Goal: Information Seeking & Learning: Learn about a topic

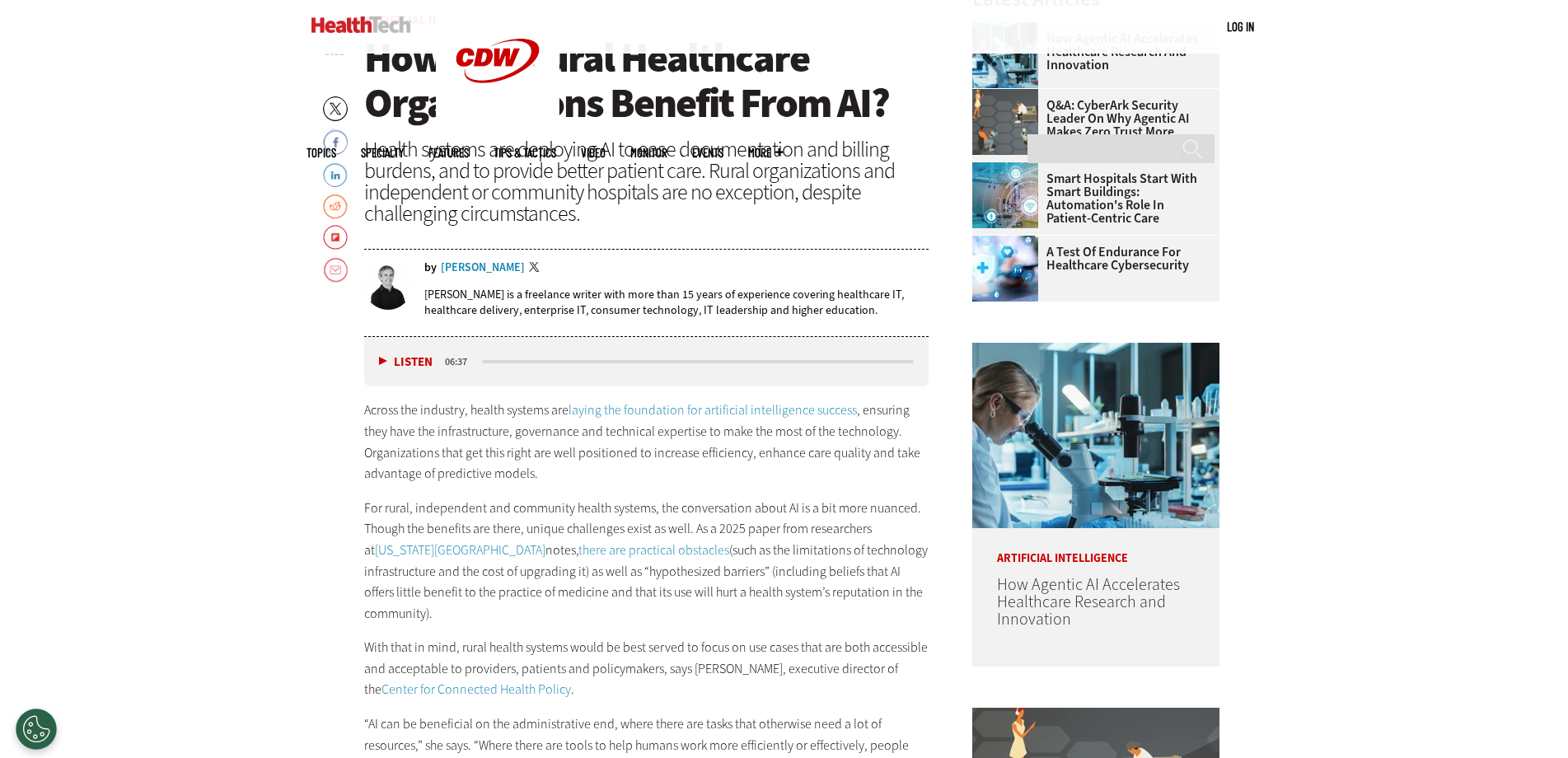
click at [680, 478] on p "Across the industry, health systems are laying the foundation for artificial in…" at bounding box center [646, 441] width 565 height 84
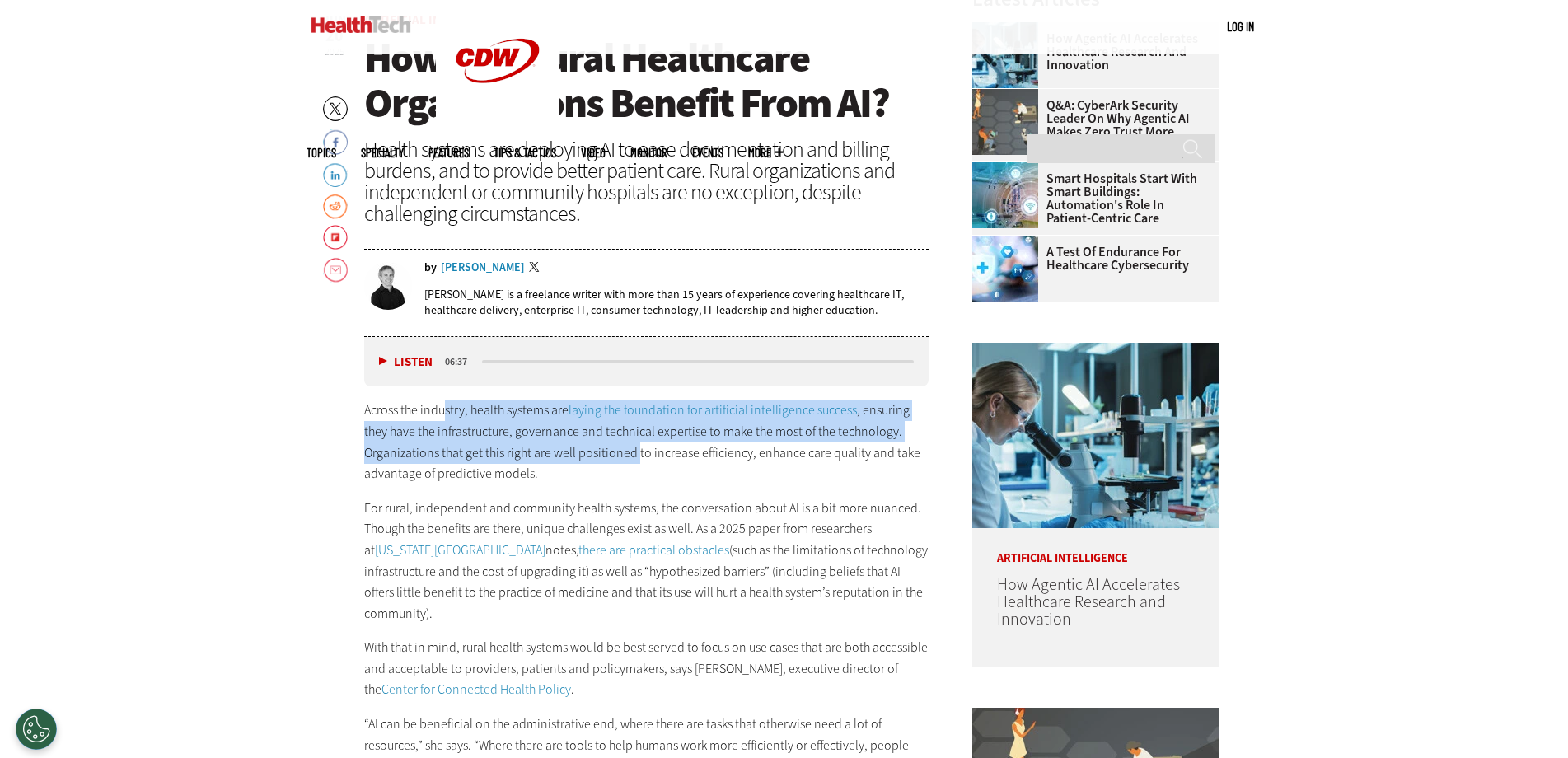
drag, startPoint x: 459, startPoint y: 409, endPoint x: 669, endPoint y: 499, distance: 228.5
click at [651, 473] on p "Across the industry, health systems are laying the foundation for artificial in…" at bounding box center [646, 441] width 565 height 84
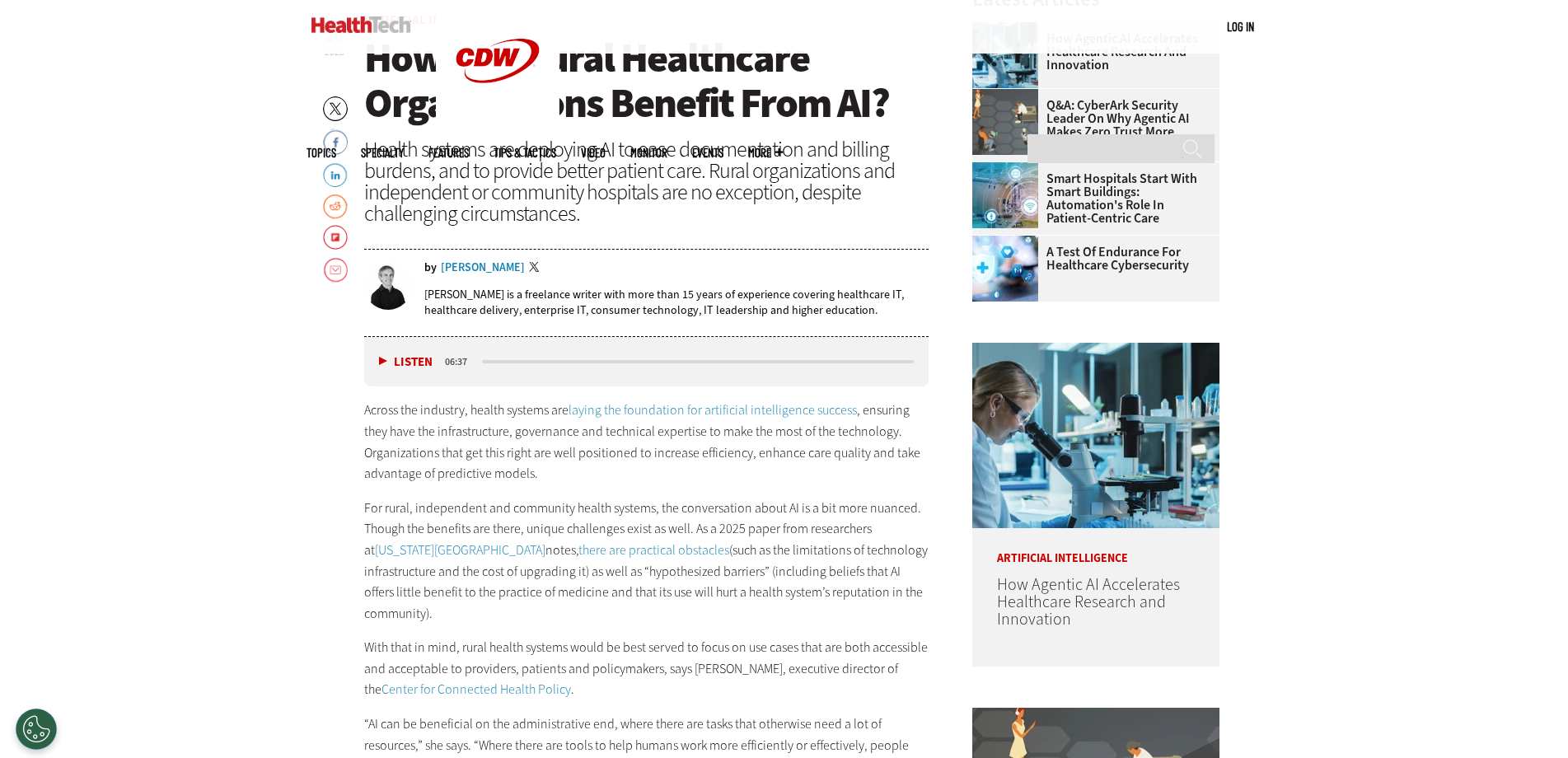
click at [679, 515] on p "For rural, independent and community health systems, the conversation about AI …" at bounding box center [646, 561] width 565 height 127
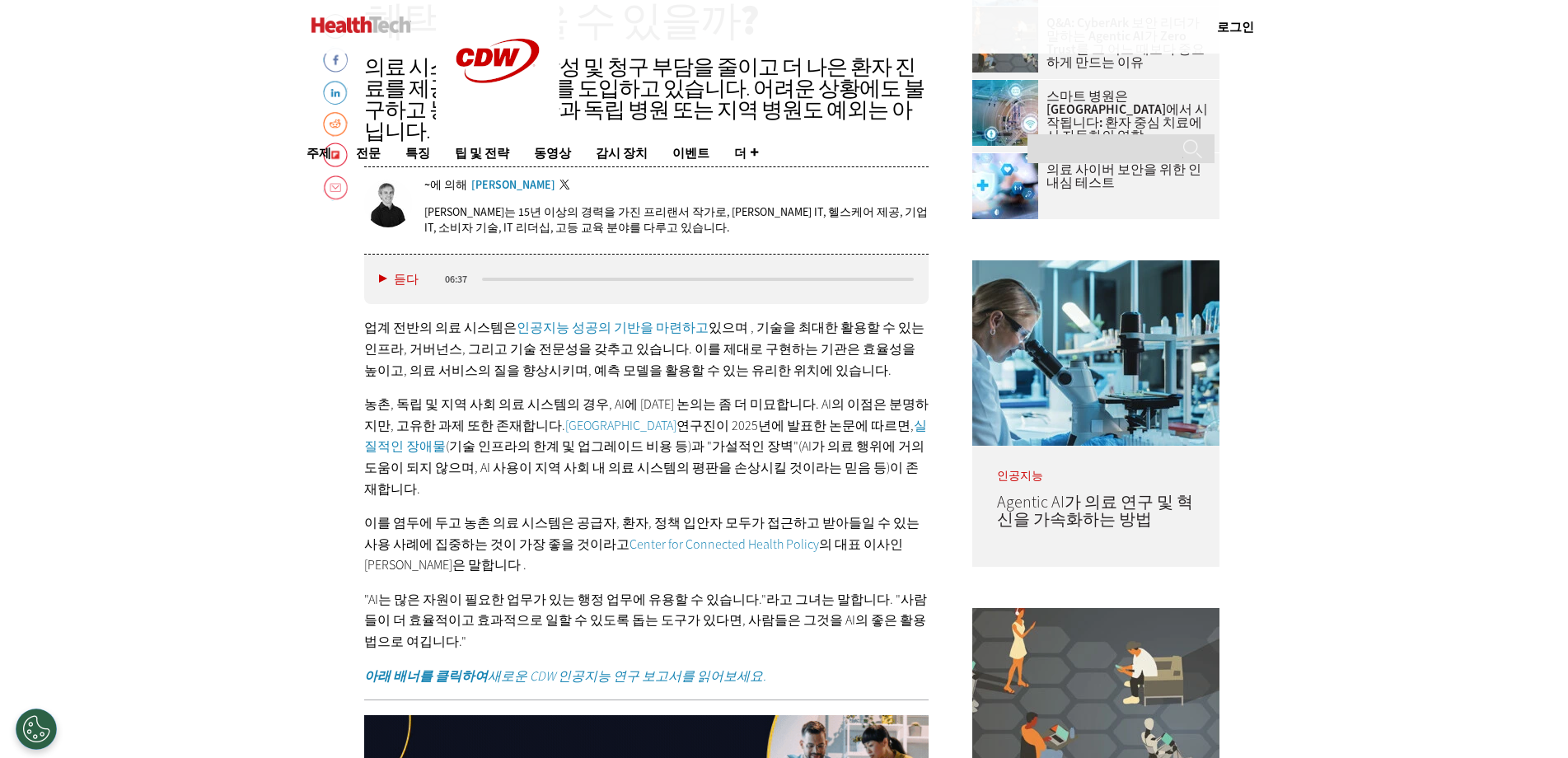
scroll to position [576, 0]
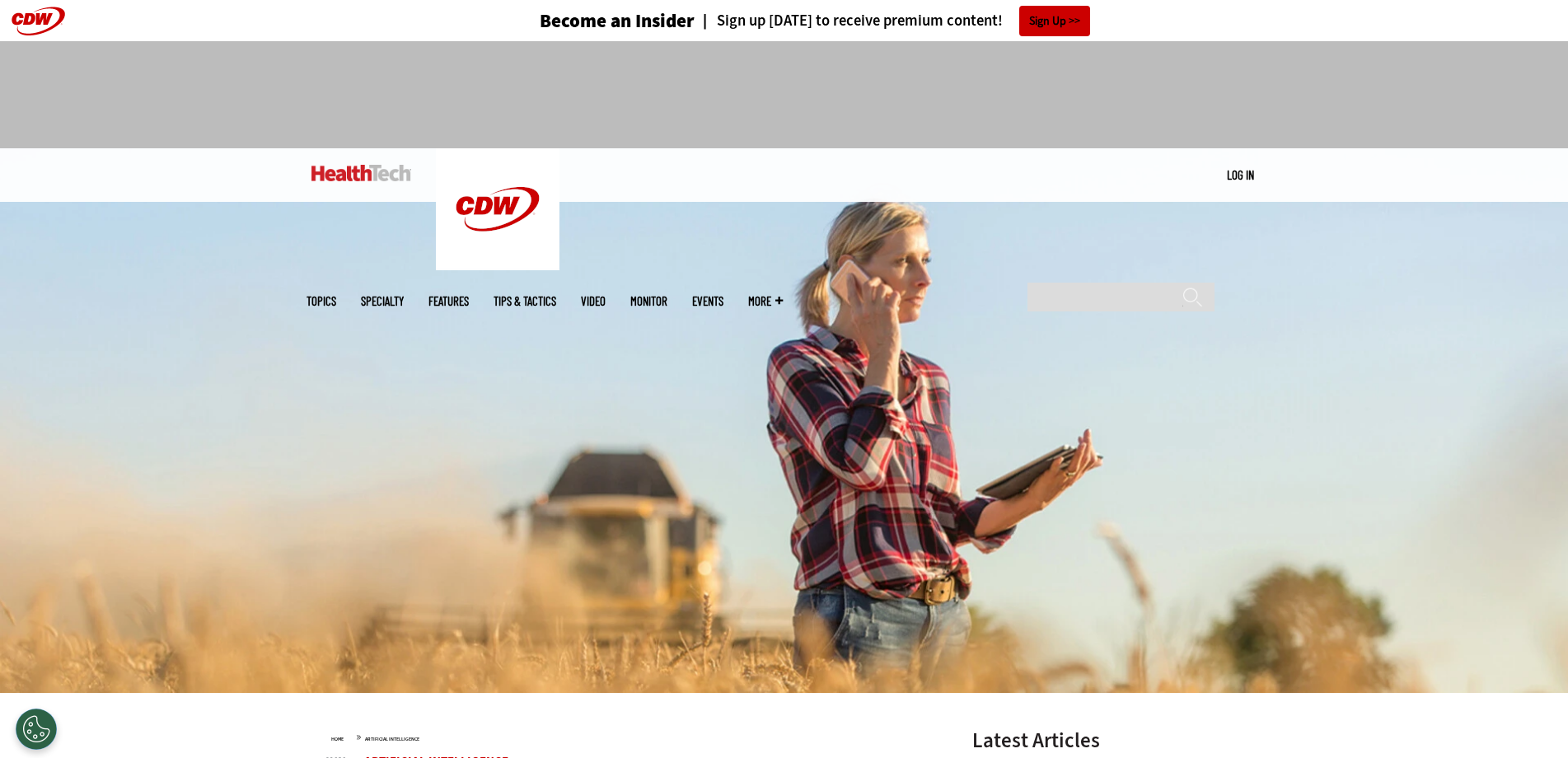
click at [390, 170] on img at bounding box center [361, 173] width 100 height 16
click at [1167, 282] on input "Search" at bounding box center [1120, 297] width 187 height 29
paste input "**********"
type input "**********"
click at [1183, 287] on input "******" at bounding box center [1193, 303] width 20 height 33
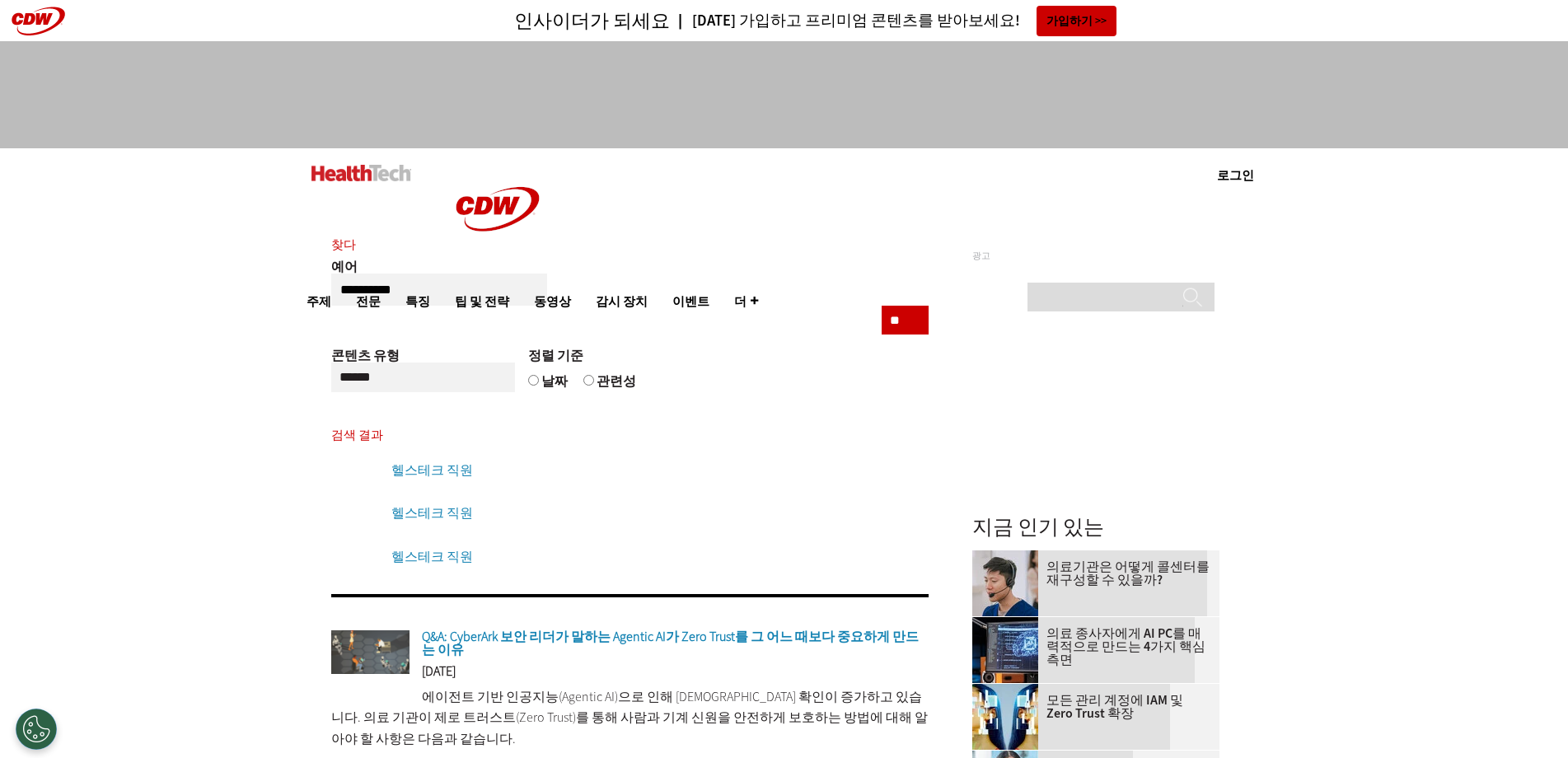
click at [901, 326] on input "**" at bounding box center [905, 320] width 47 height 29
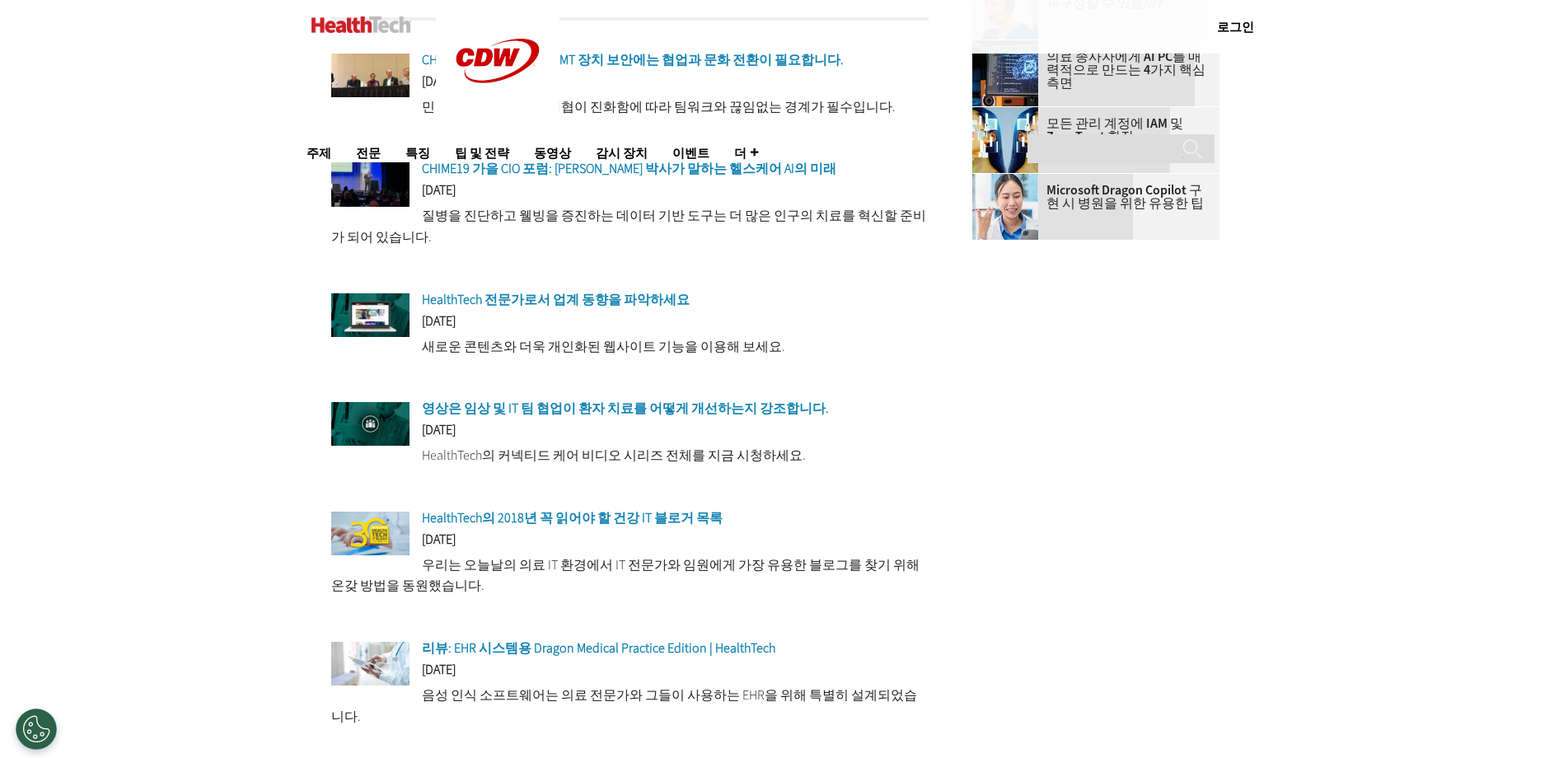
click at [1157, 454] on main "**********" at bounding box center [784, 499] width 955 height 1725
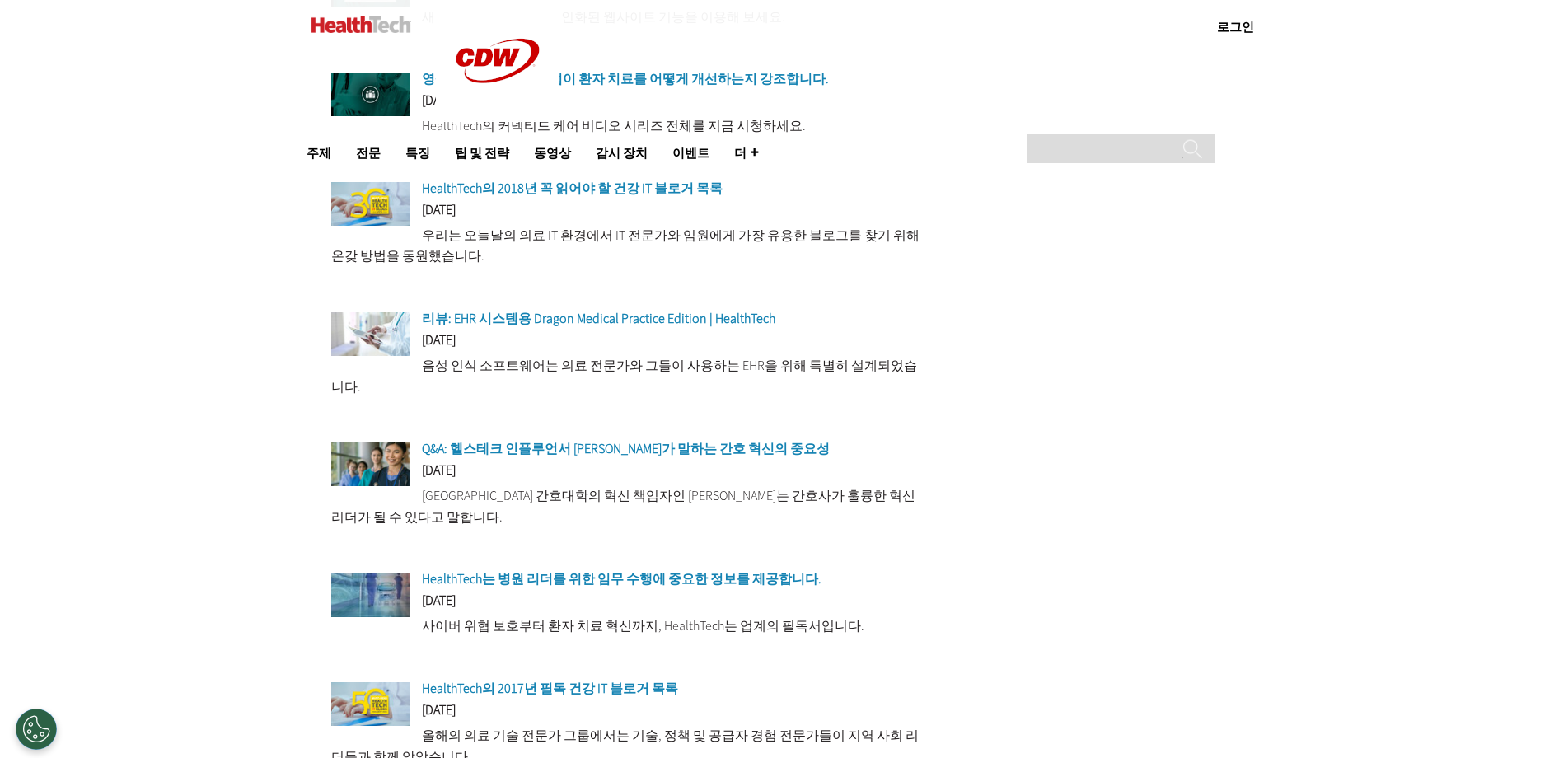
scroll to position [1153, 0]
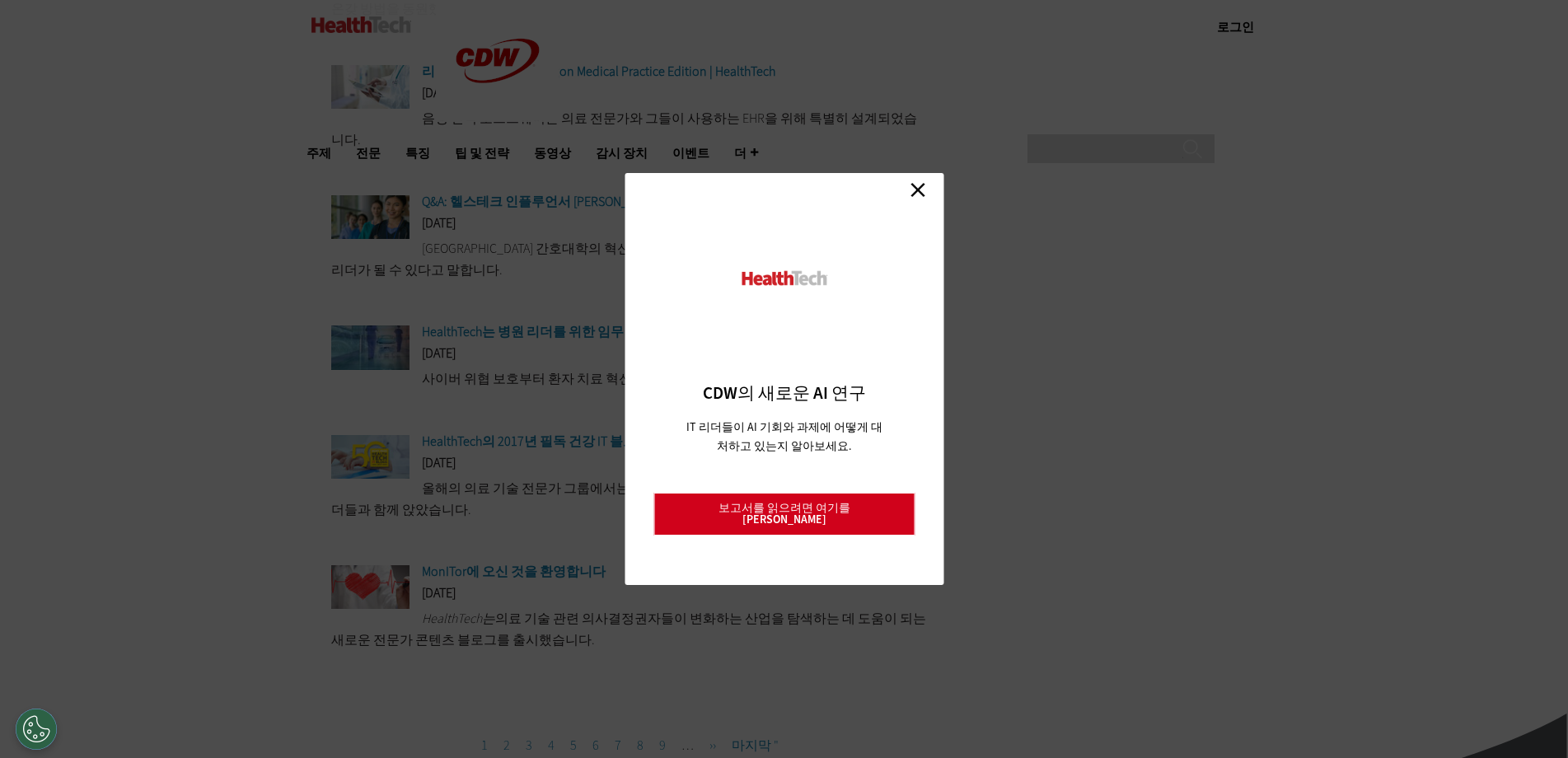
click at [918, 195] on link "닫다" at bounding box center [917, 189] width 24 height 24
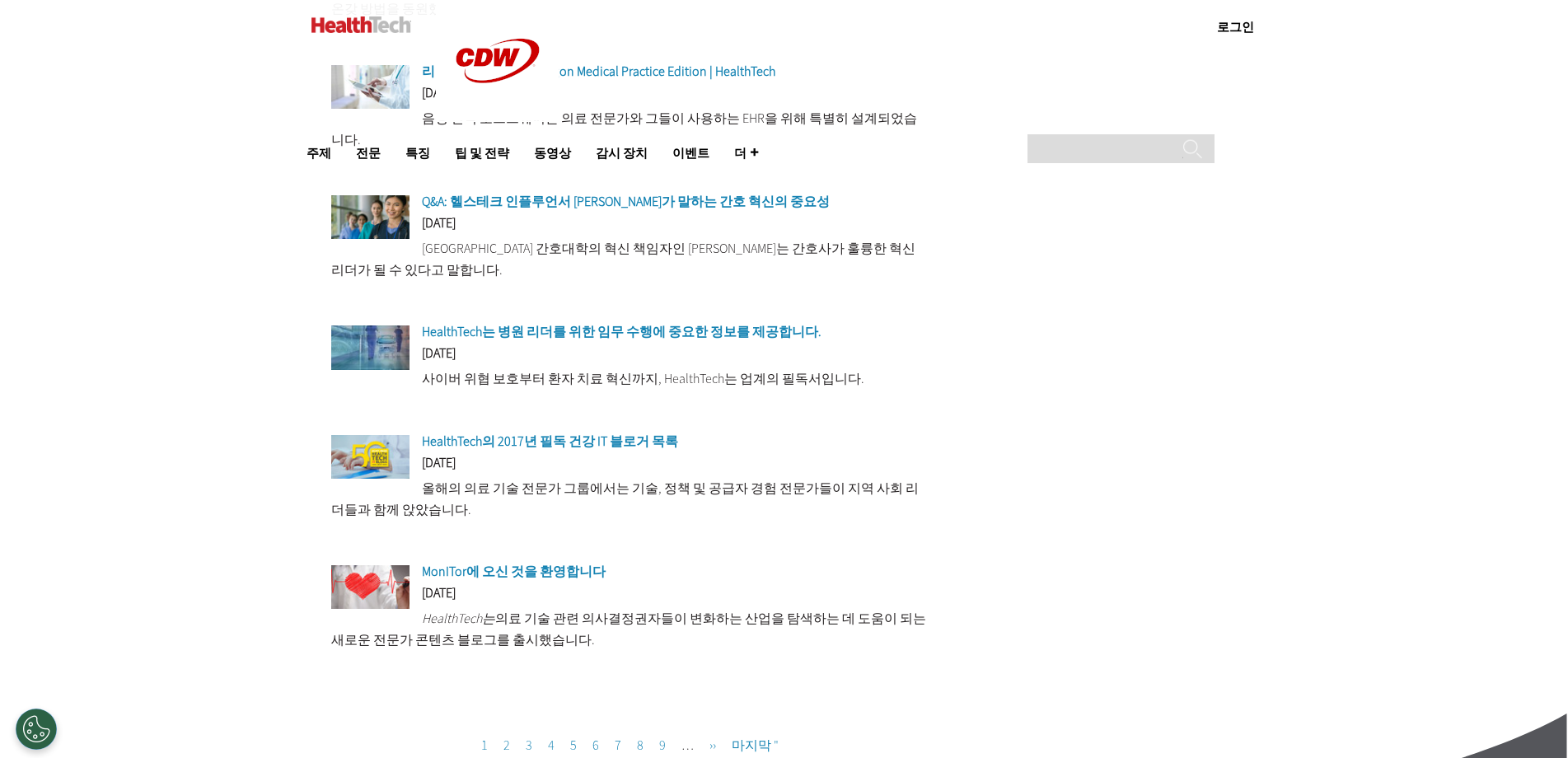
click at [627, 450] on font "HealthTech의 2017년 필독 건강 IT 블로거 목록" at bounding box center [549, 441] width 256 height 17
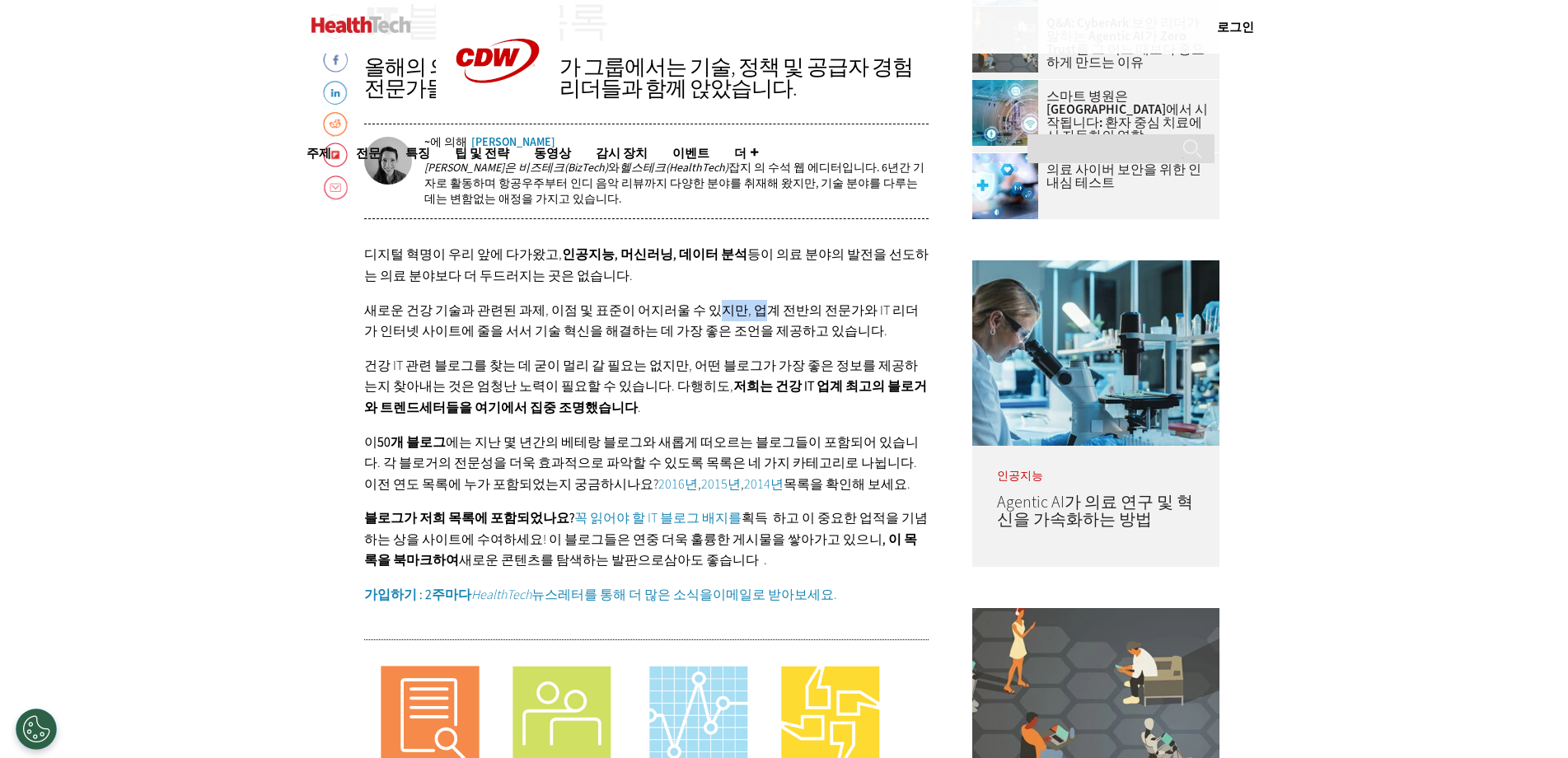
drag, startPoint x: 739, startPoint y: 298, endPoint x: 772, endPoint y: 346, distance: 58.2
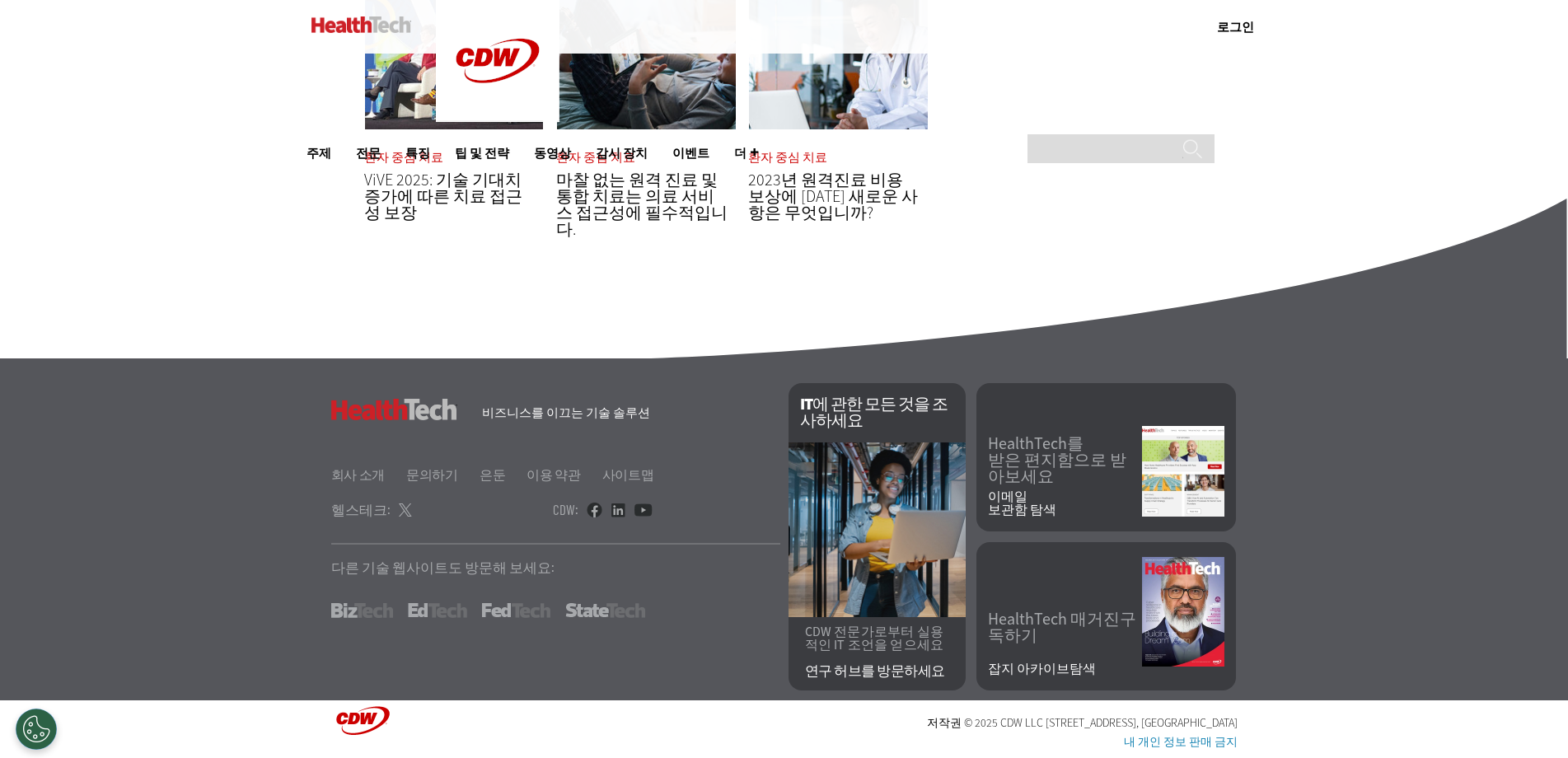
scroll to position [420, 0]
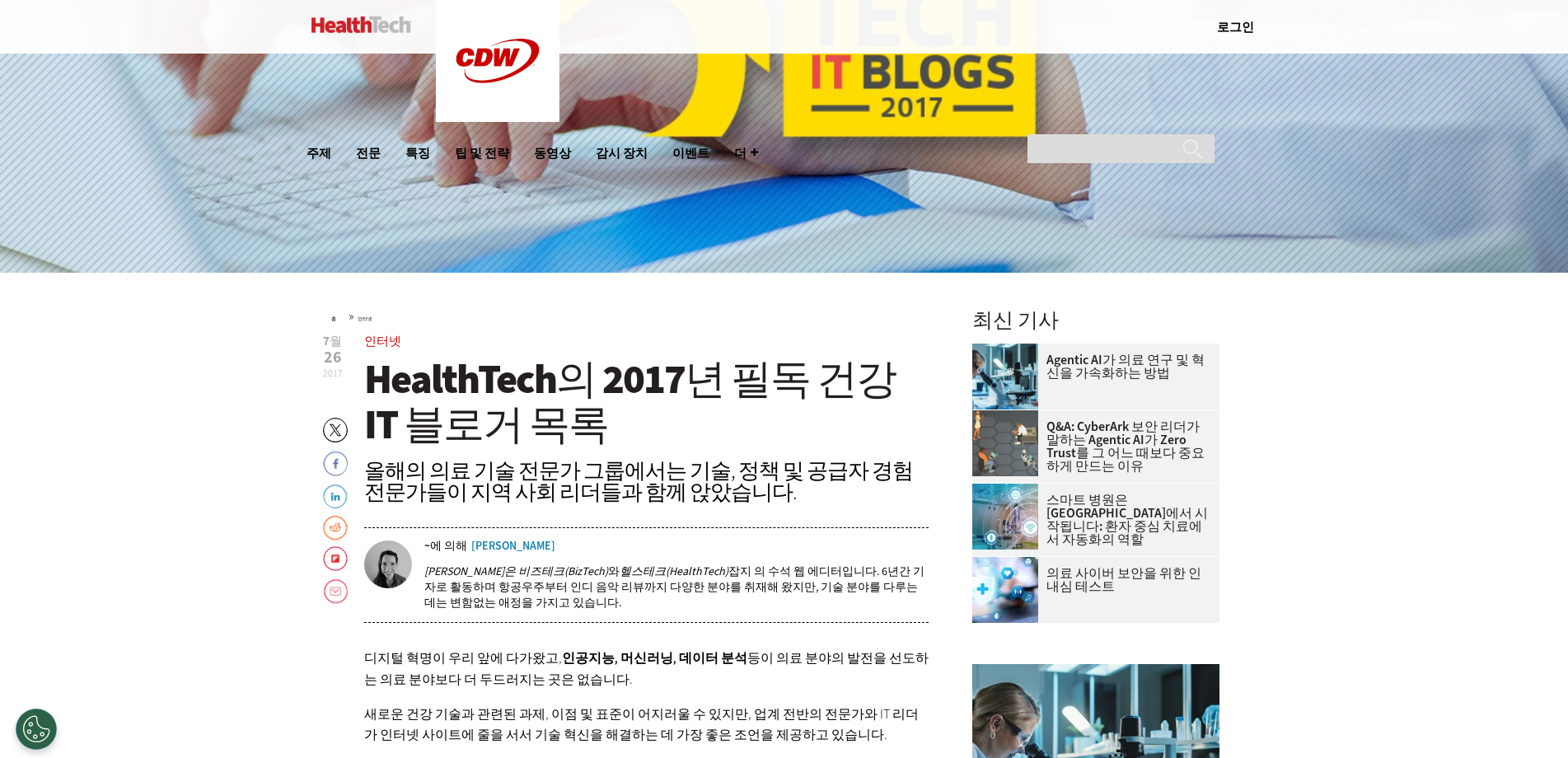
click at [716, 613] on div "줄리엣은 비즈테크(BizTech) 와 헬스테크(HealthTech) 잡지 의 수석 웹 에디터입니다 . 6년간 기자로 활동하며 항공우주부터 인디…" at bounding box center [677, 586] width 505 height 70
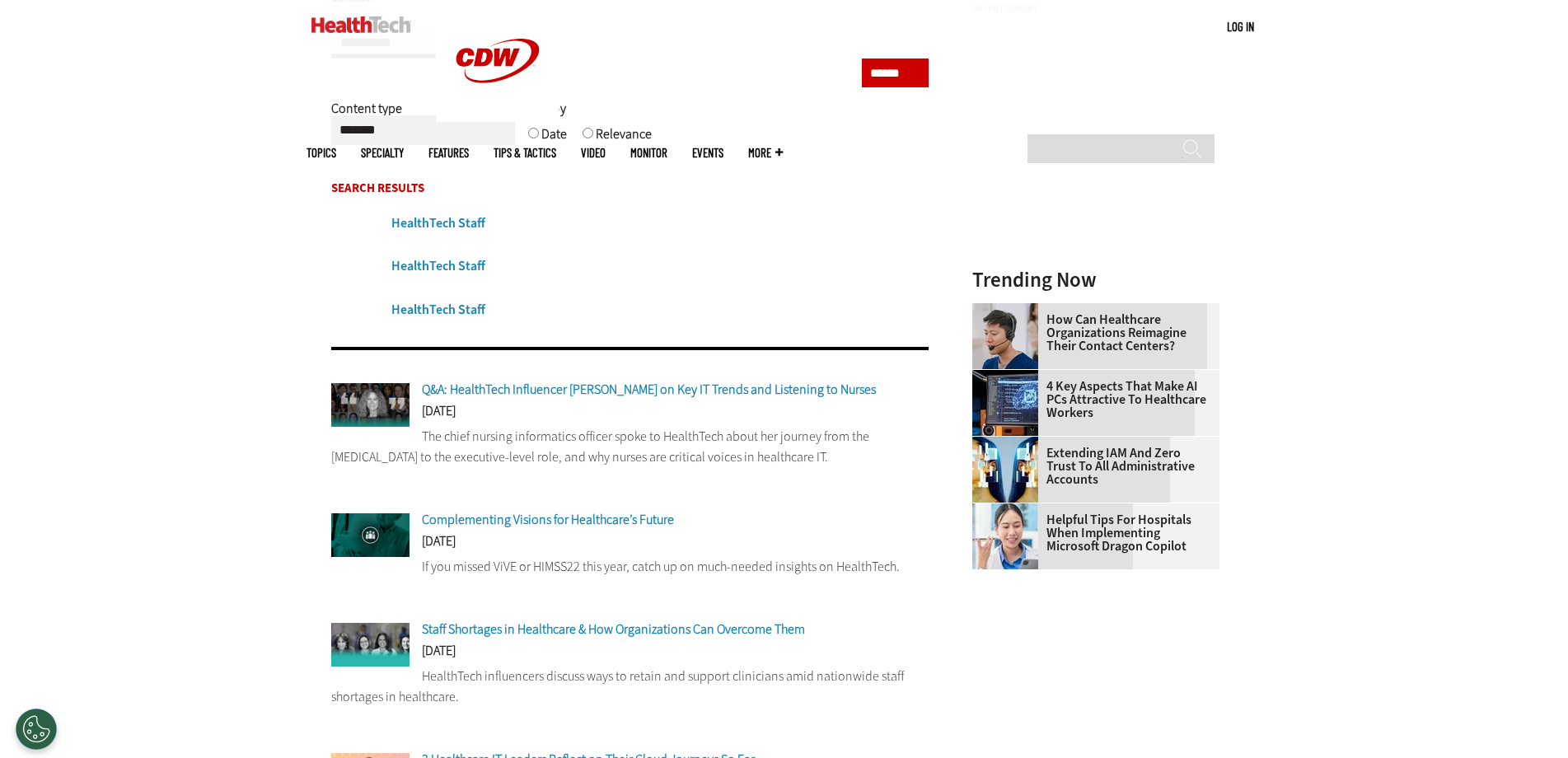
scroll to position [247, 0]
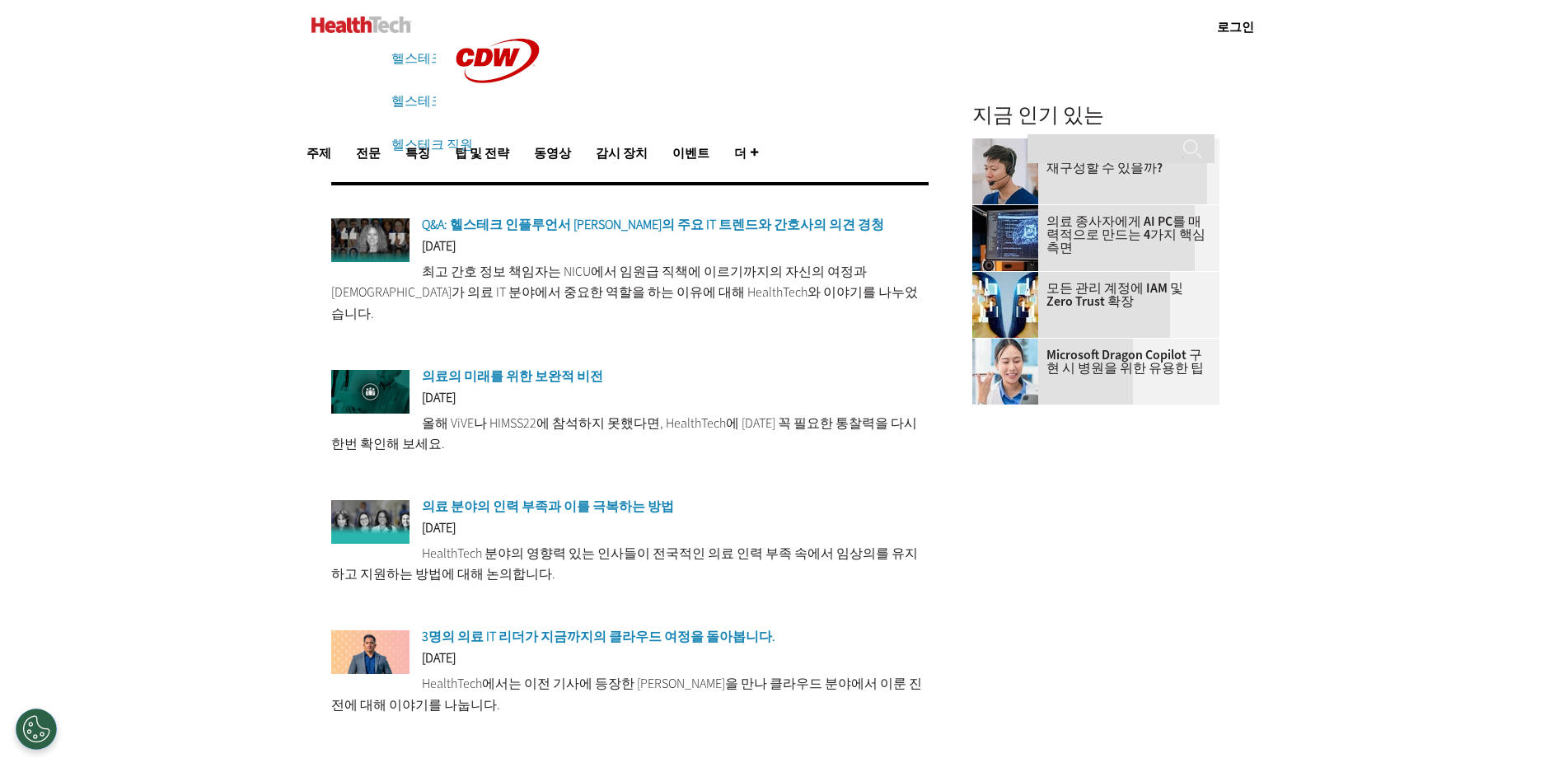
click at [546, 367] on font "의료의 미래를 위한 보완적 비전" at bounding box center [512, 375] width 181 height 17
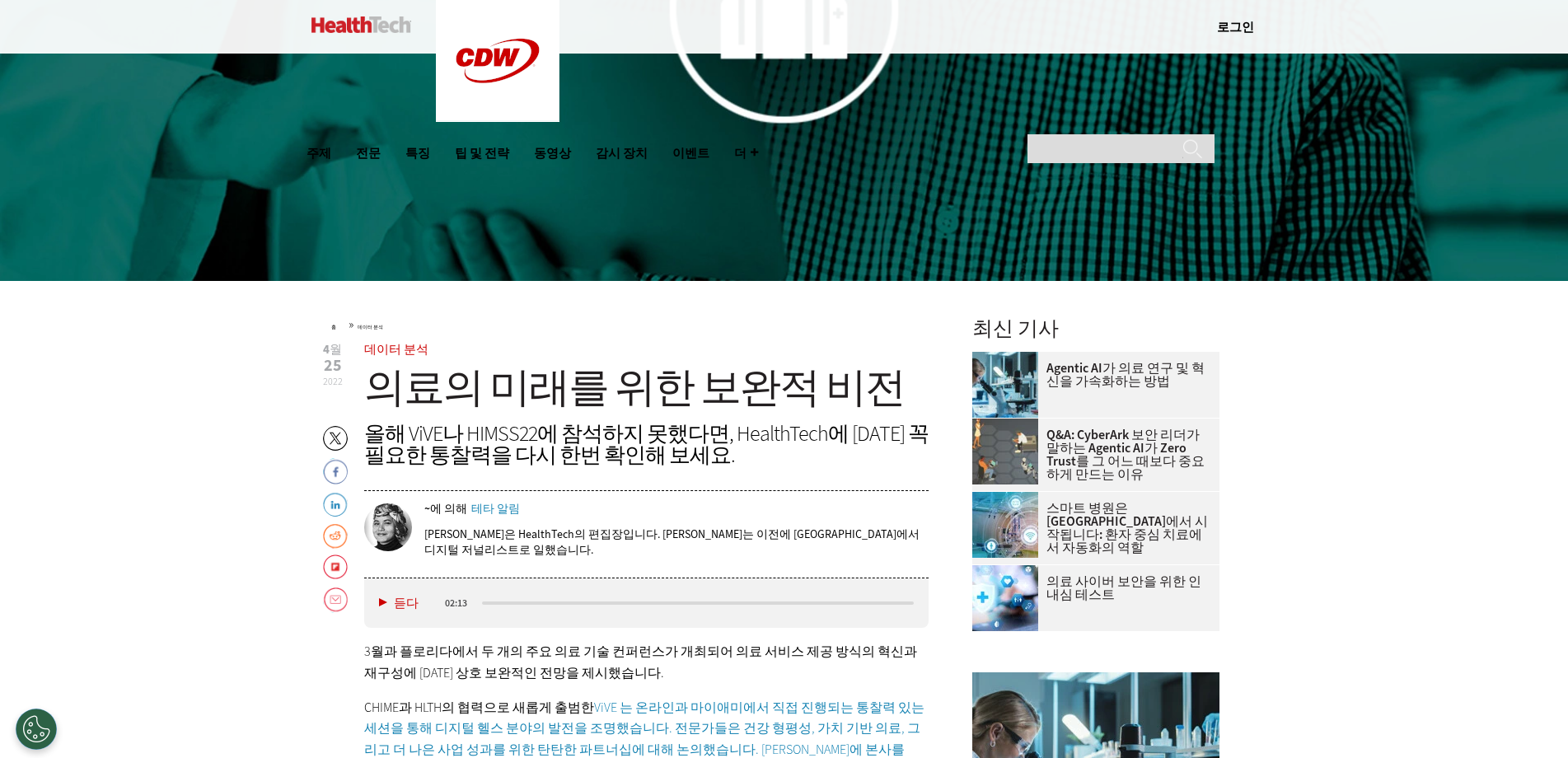
scroll to position [741, 0]
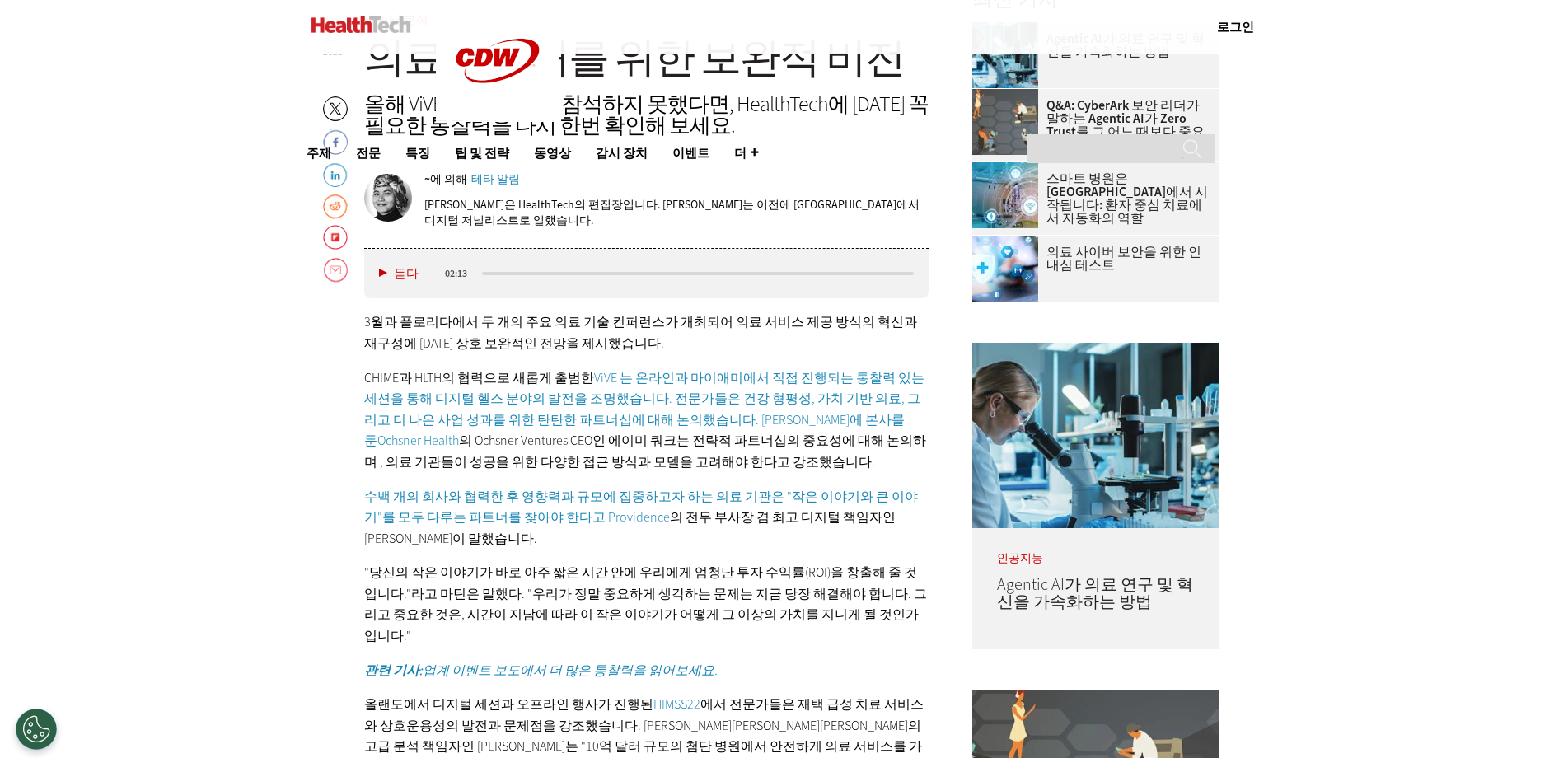
click at [793, 414] on font "ViVE 는 온라인과 마이애미에서 직접 진행되는 통찰력 있는 세션을 통해 디지털 헬스 분야의 발전을 조명했습니다. 전문가들은 건강 형평성, 가…" at bounding box center [643, 409] width 560 height 81
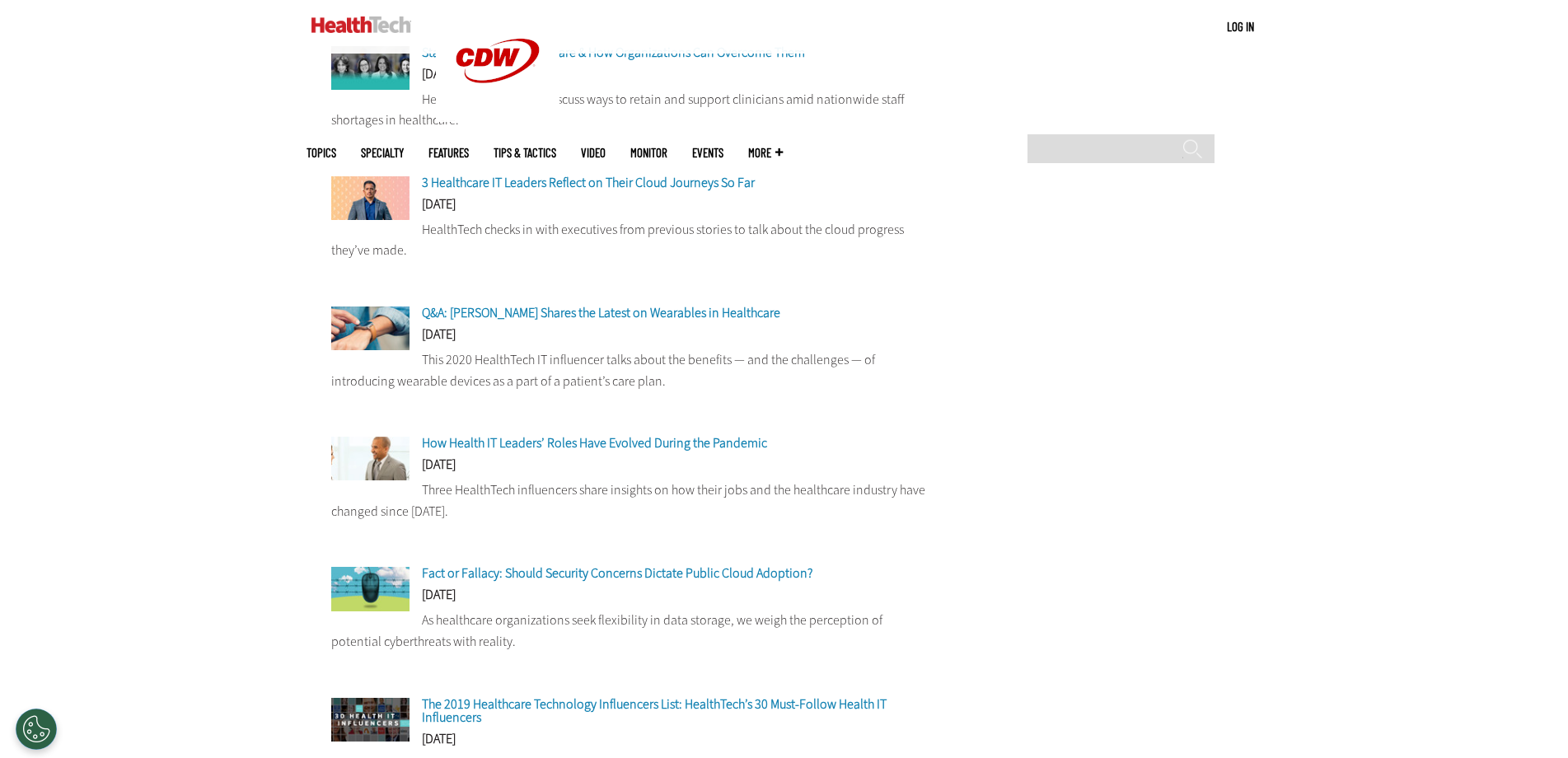
click at [1082, 374] on main "**********" at bounding box center [784, 290] width 955 height 1800
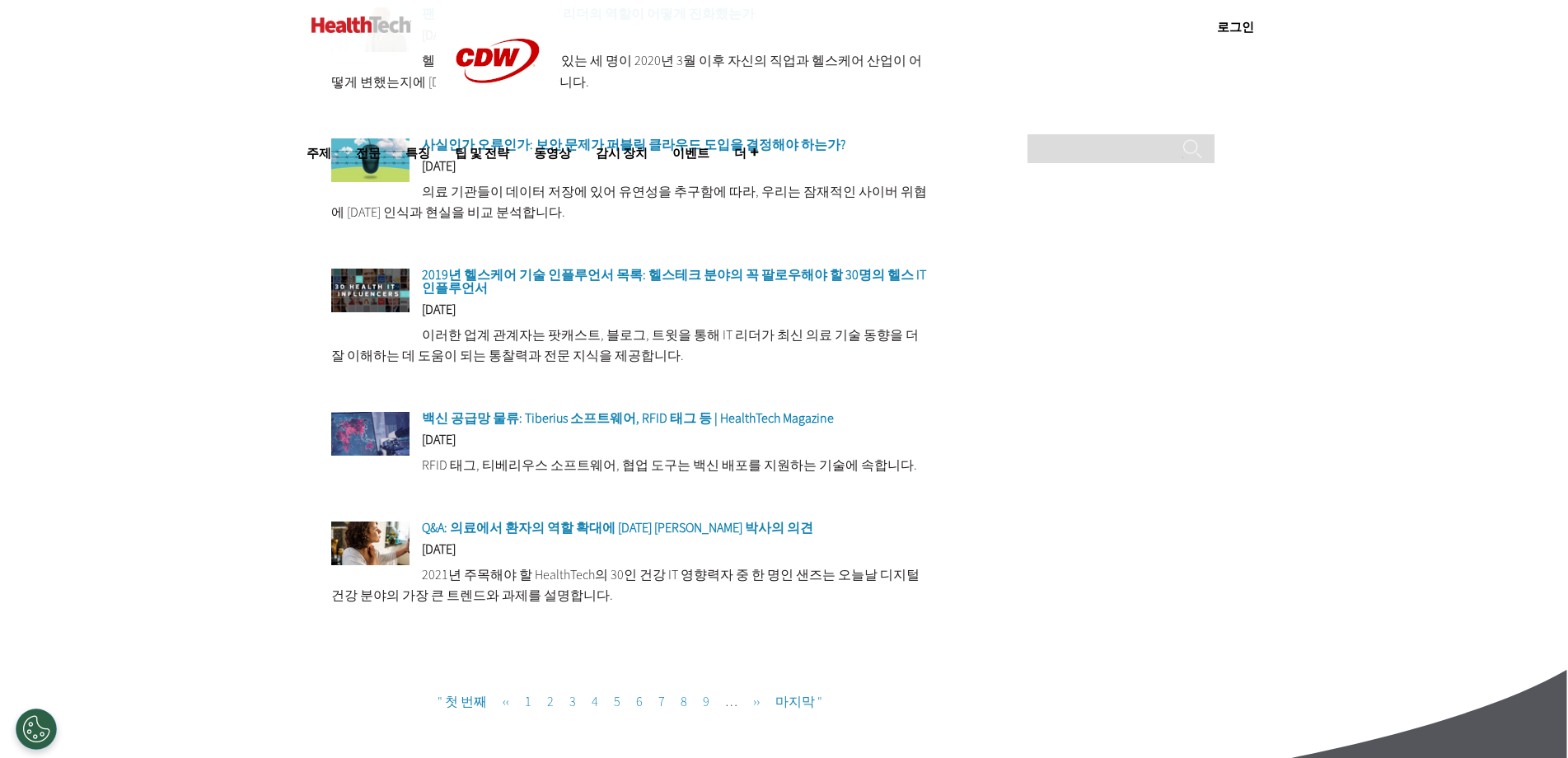
scroll to position [1315, 0]
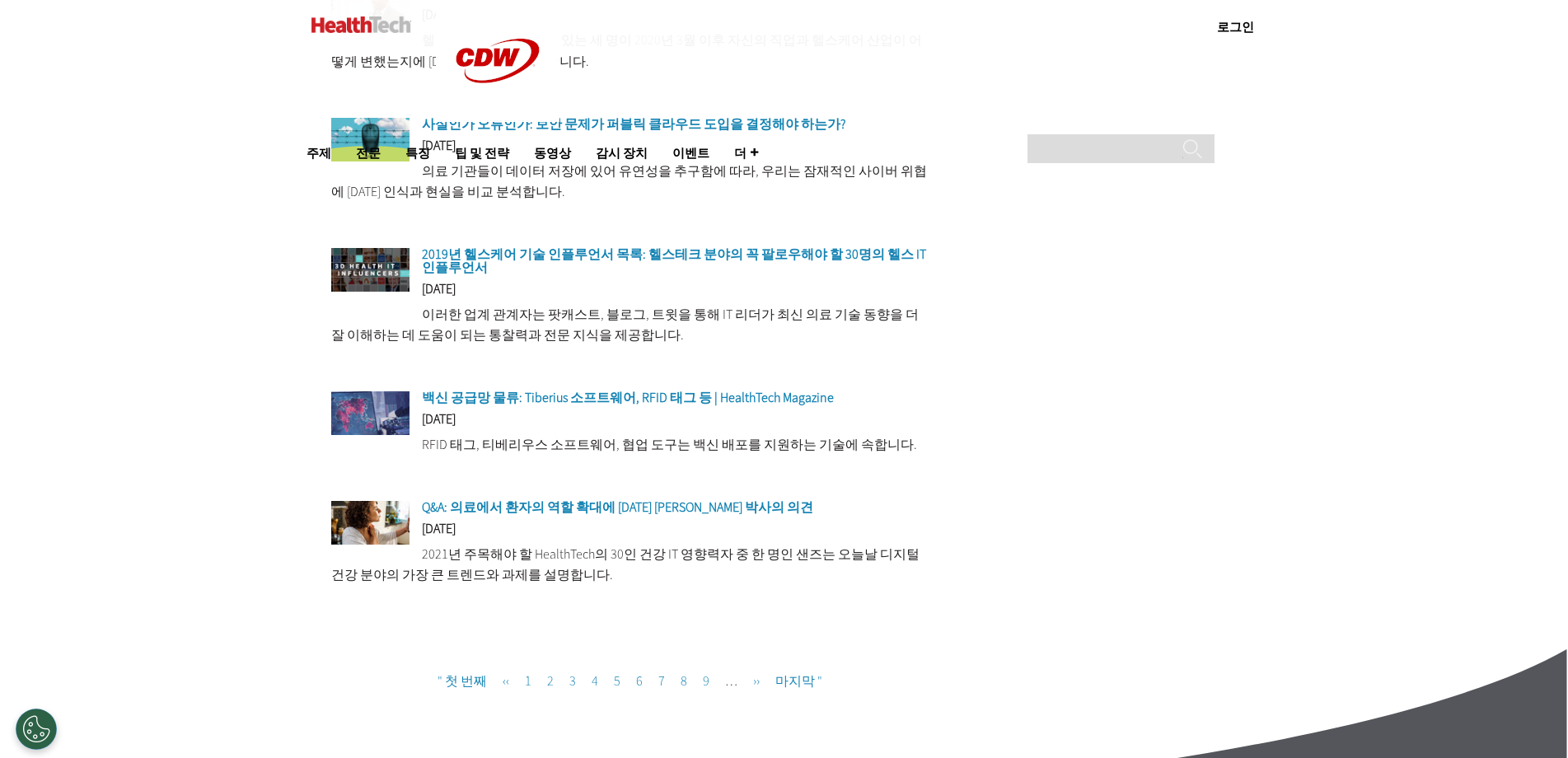
click at [631, 389] on font "백신 공급망 물류: Tiberius 소프트웨어, RFID 태그 등 | HealthTech Magazine" at bounding box center [627, 397] width 412 height 17
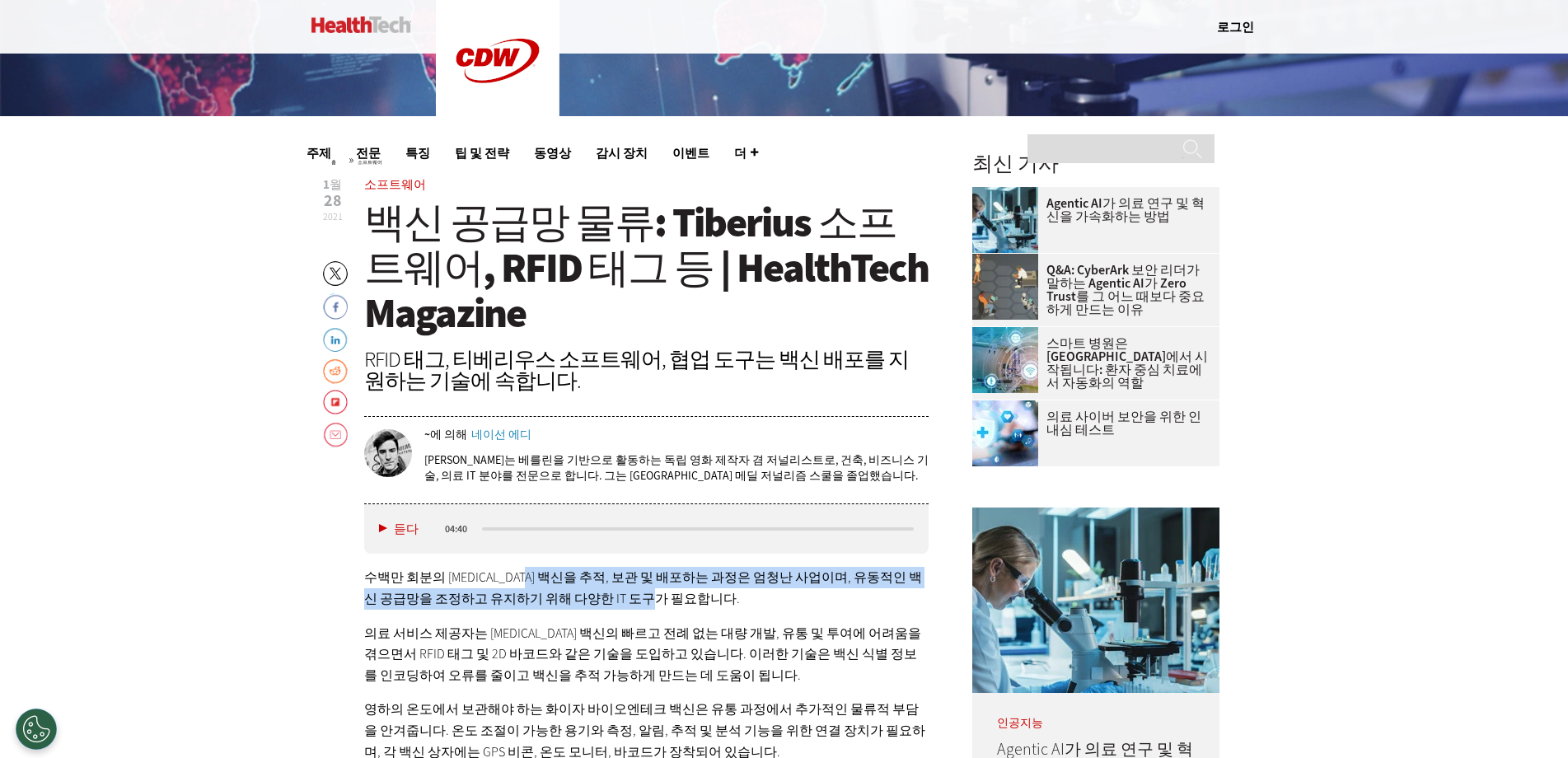
drag, startPoint x: 537, startPoint y: 574, endPoint x: 705, endPoint y: 621, distance: 174.5
click at [688, 604] on font "수백만 회분의 COVID-19 백신을 추적, 보관 및 배포하는 과정은 엄청난 사업이며, 유동적인 백신 공급망을 조정하고 유지하기 위해 다양한 …" at bounding box center [642, 587] width 557 height 39
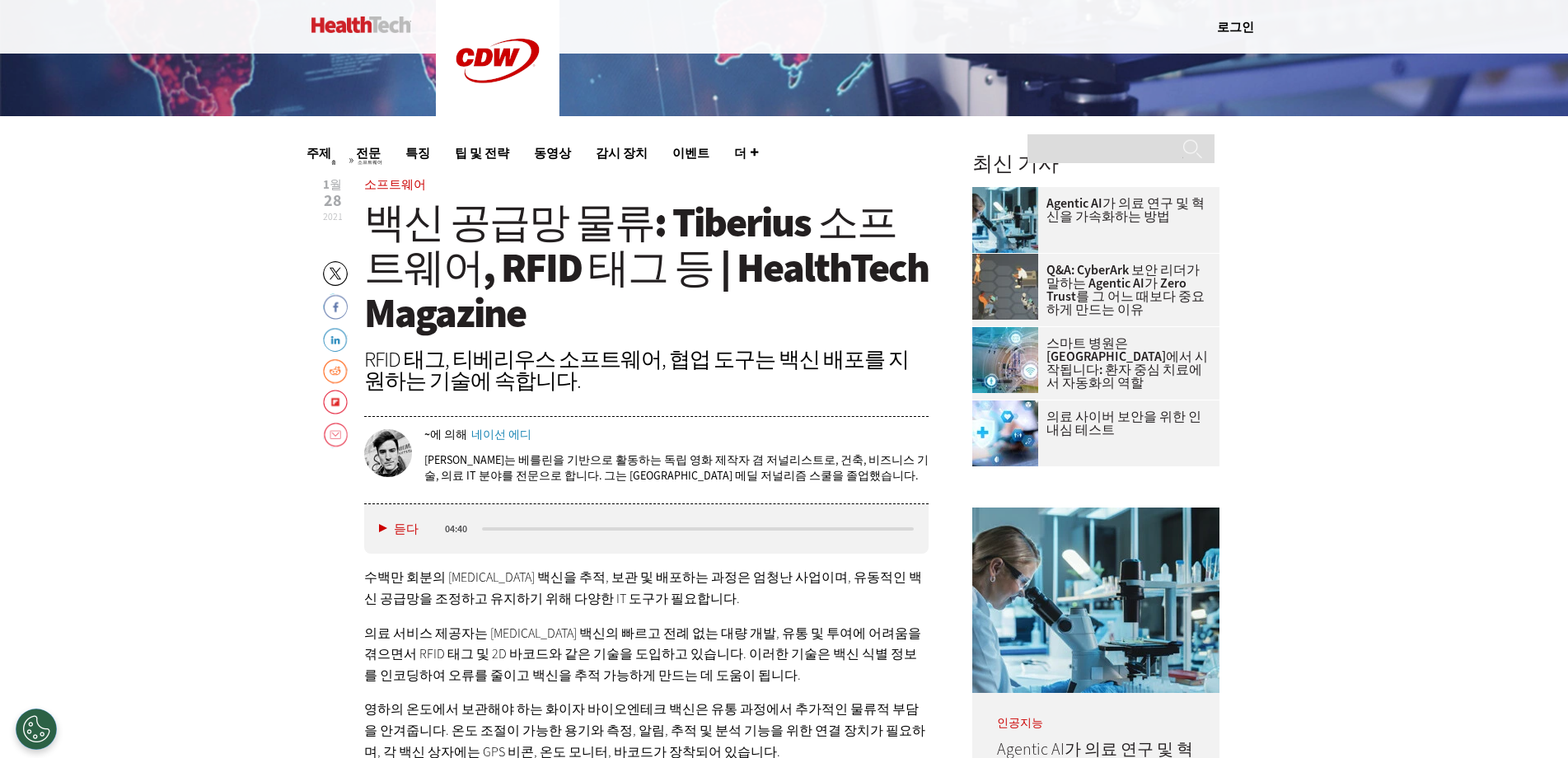
click at [729, 646] on font "의료 서비스 제공자는 COVID-19 백신의 빠르고 전례 없는 대량 개발, 유통 및 투여에 어려움을 겪으면서 RFID 태그 및 2D 바코드와 …" at bounding box center [642, 654] width 557 height 60
drag, startPoint x: 540, startPoint y: 672, endPoint x: 678, endPoint y: 675, distance: 138.0
click at [672, 675] on font "의료 서비스 제공자는 COVID-19 백신의 빠르고 전례 없는 대량 개발, 유통 및 투여에 어려움을 겪으면서 RFID 태그 및 2D 바코드와 …" at bounding box center [642, 654] width 557 height 60
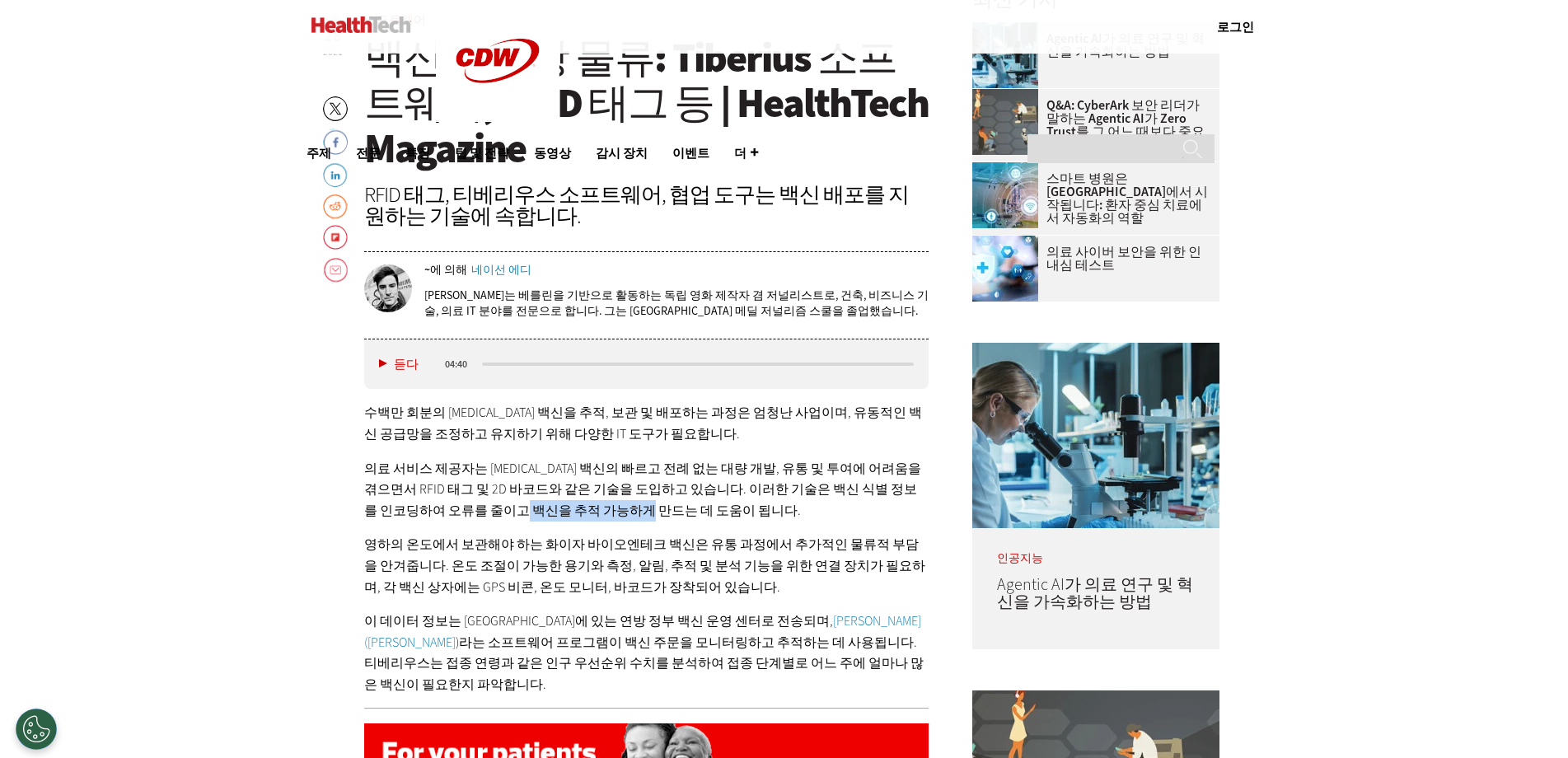
click at [599, 500] on p "의료 서비스 제공자는 COVID-19 백신의 빠르고 전례 없는 대량 개발, 유통 및 투여에 어려움을 겪으면서 RFID 태그 및 2D 바코드와 …" at bounding box center [646, 489] width 565 height 63
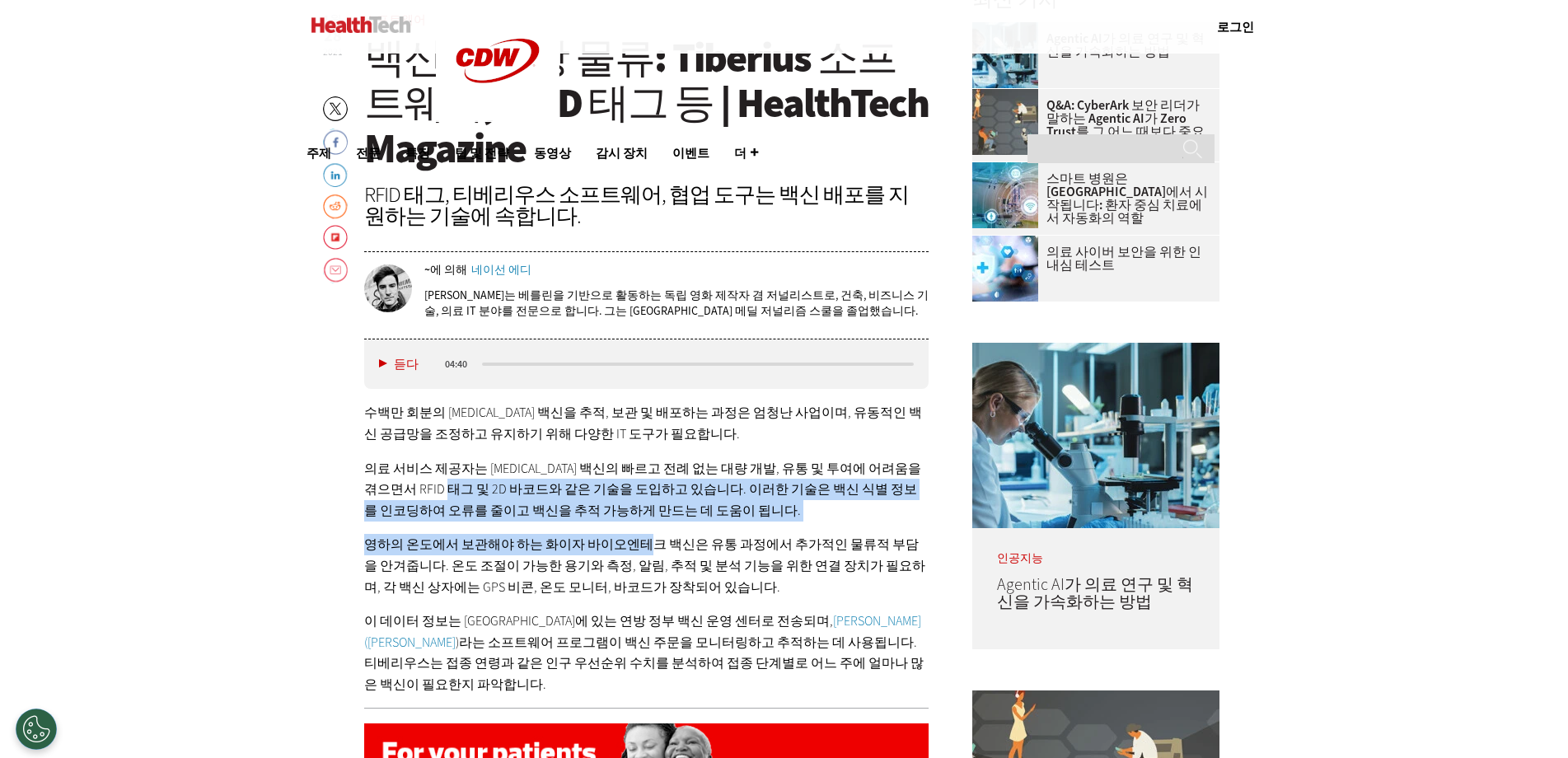
drag, startPoint x: 457, startPoint y: 488, endPoint x: 661, endPoint y: 543, distance: 211.3
click at [661, 543] on div "수백만 회분의 COVID-19 백신을 추적, 보관 및 배포하는 과정은 엄청난 사업이며, 유동적인 백신 공급망을 조정하고 유지하기 위해 다양한 …" at bounding box center [646, 547] width 565 height 292
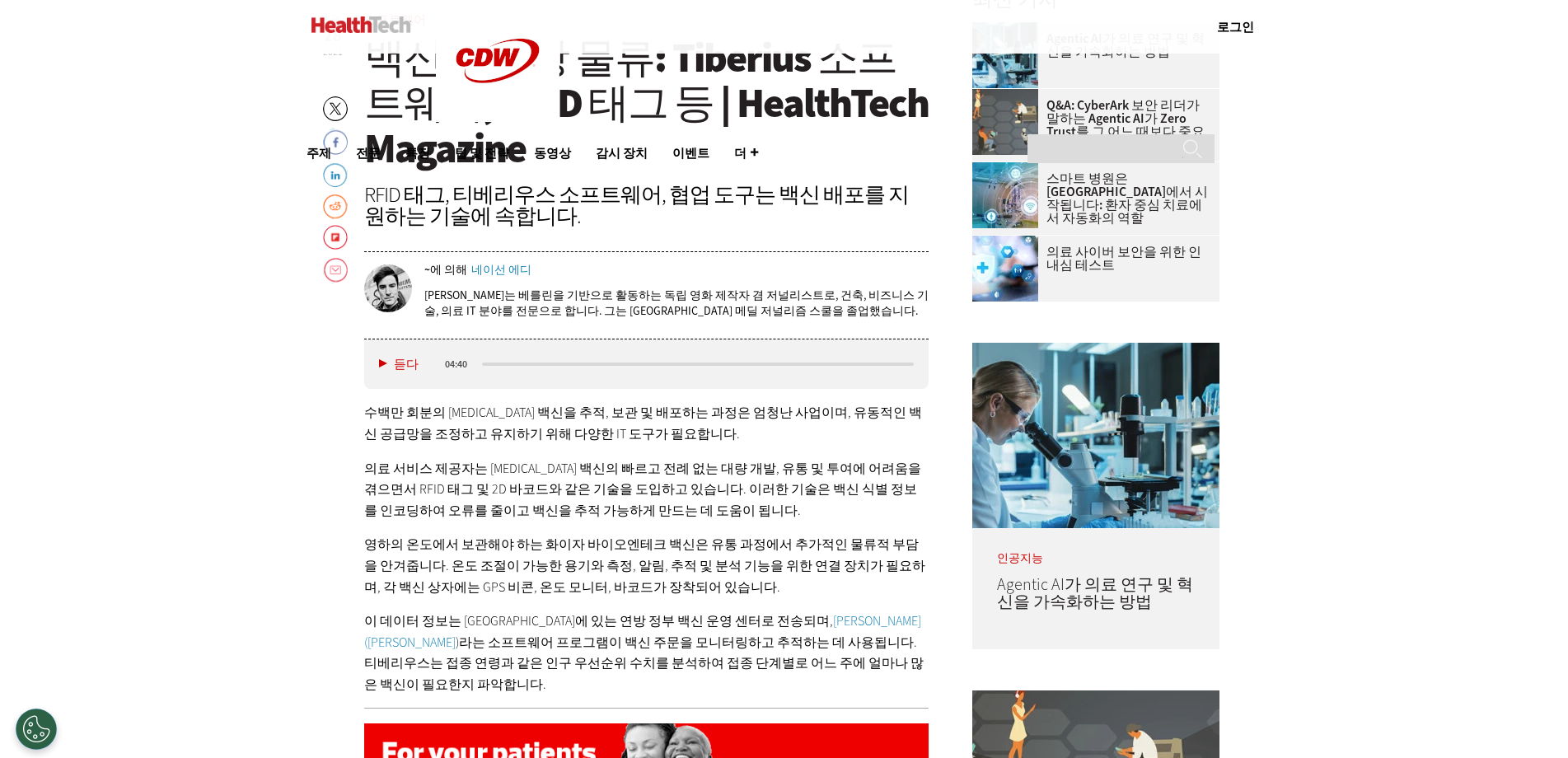
click at [695, 554] on p "영하의 온도에서 보관해야 하는 화이자 바이오엔테크 백신은 유통 과정에서 추가적인 물류적 부담을 안겨줍니다. 온도 조절이 가능한 용기와 측정, …" at bounding box center [646, 565] width 565 height 63
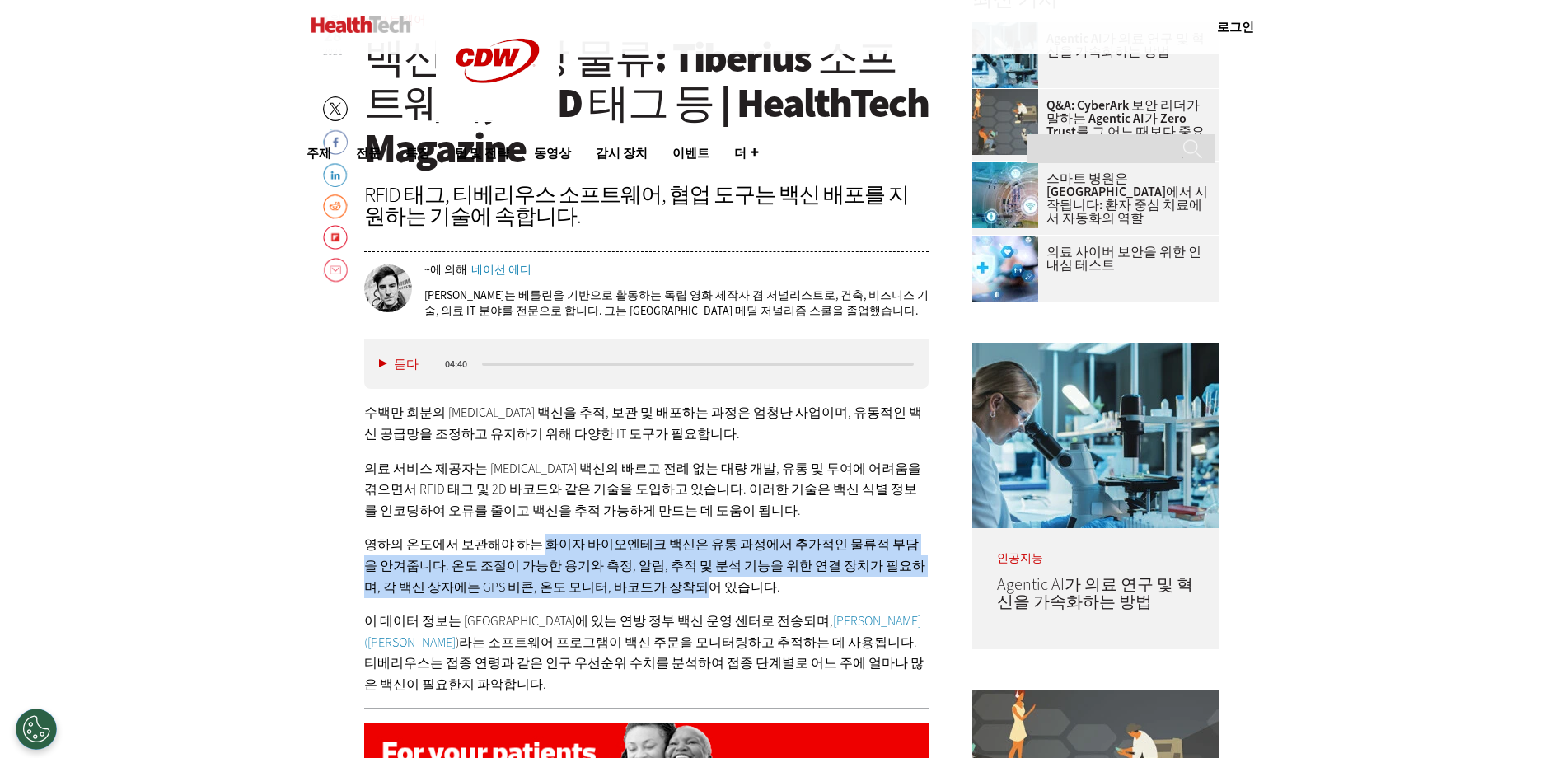
drag, startPoint x: 557, startPoint y: 557, endPoint x: 714, endPoint y: 593, distance: 161.1
click at [713, 588] on p "영하의 온도에서 보관해야 하는 화이자 바이오엔테크 백신은 유통 과정에서 추가적인 물류적 부담을 안겨줍니다. 온도 조절이 가능한 용기와 측정, …" at bounding box center [646, 565] width 565 height 63
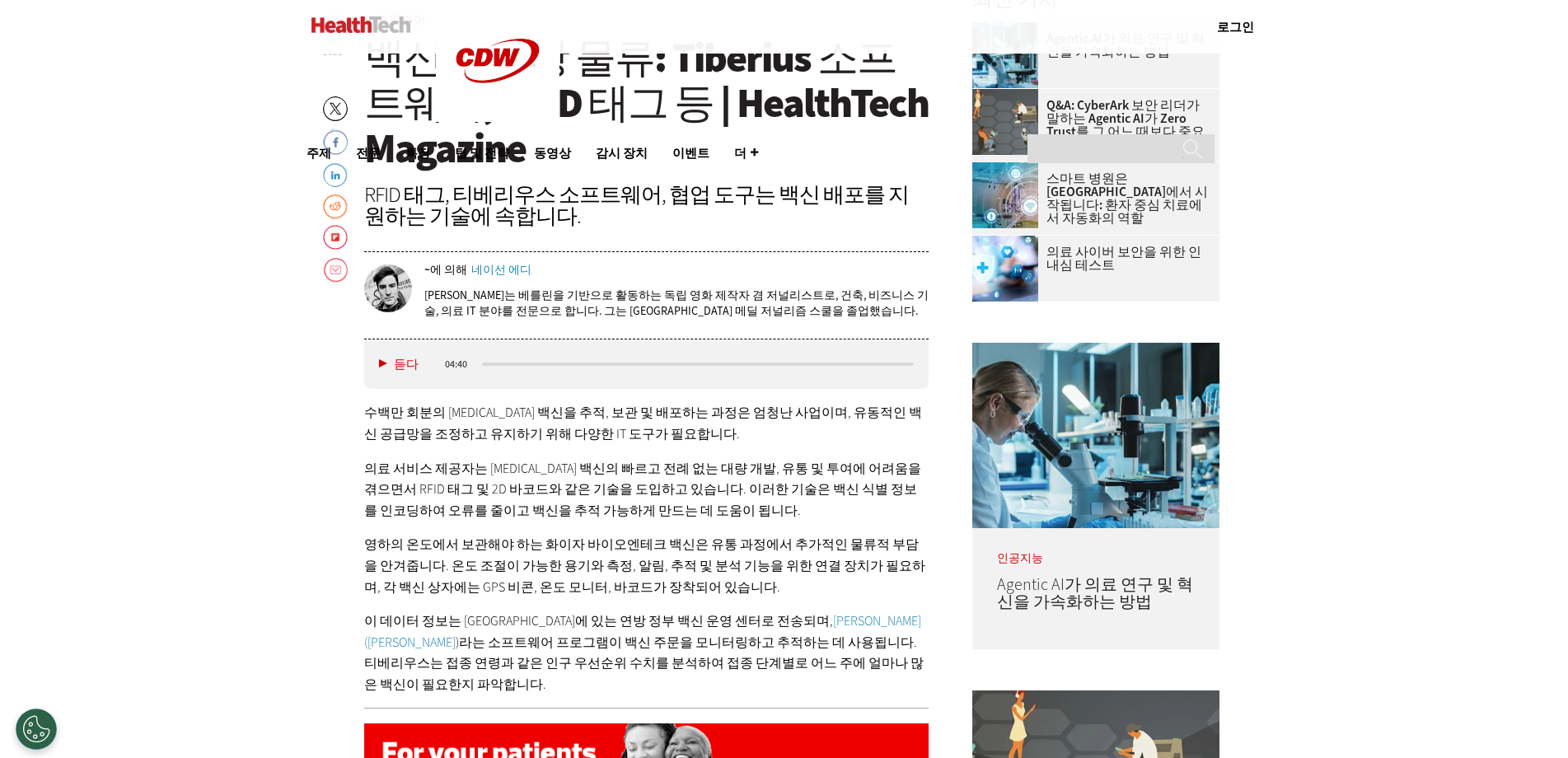
click at [712, 604] on div "수백만 회분의 COVID-19 백신을 추적, 보관 및 배포하는 과정은 엄청난 사업이며, 유동적인 백신 공급망을 조정하고 유지하기 위해 다양한 …" at bounding box center [646, 547] width 565 height 292
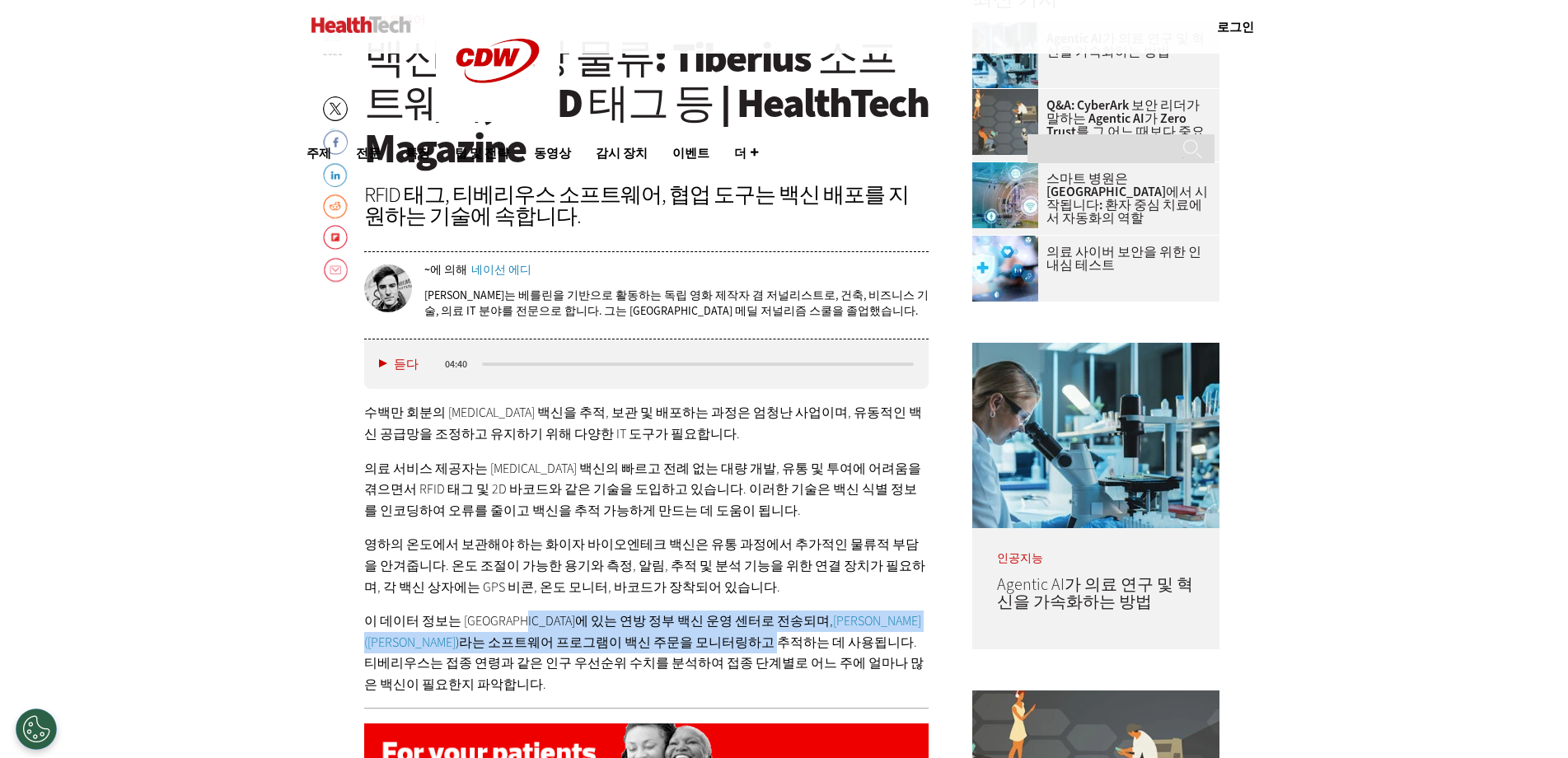
drag, startPoint x: 538, startPoint y: 629, endPoint x: 710, endPoint y: 656, distance: 174.1
click at [683, 652] on p "이 데이터 정보는 워싱턴 D.C.에 있는 연방 정부 백신 운영 센터로 전송되며, 티베리우스(Tiberius )라는 소프트웨어 프로그램이 백신 …" at bounding box center [646, 652] width 565 height 84
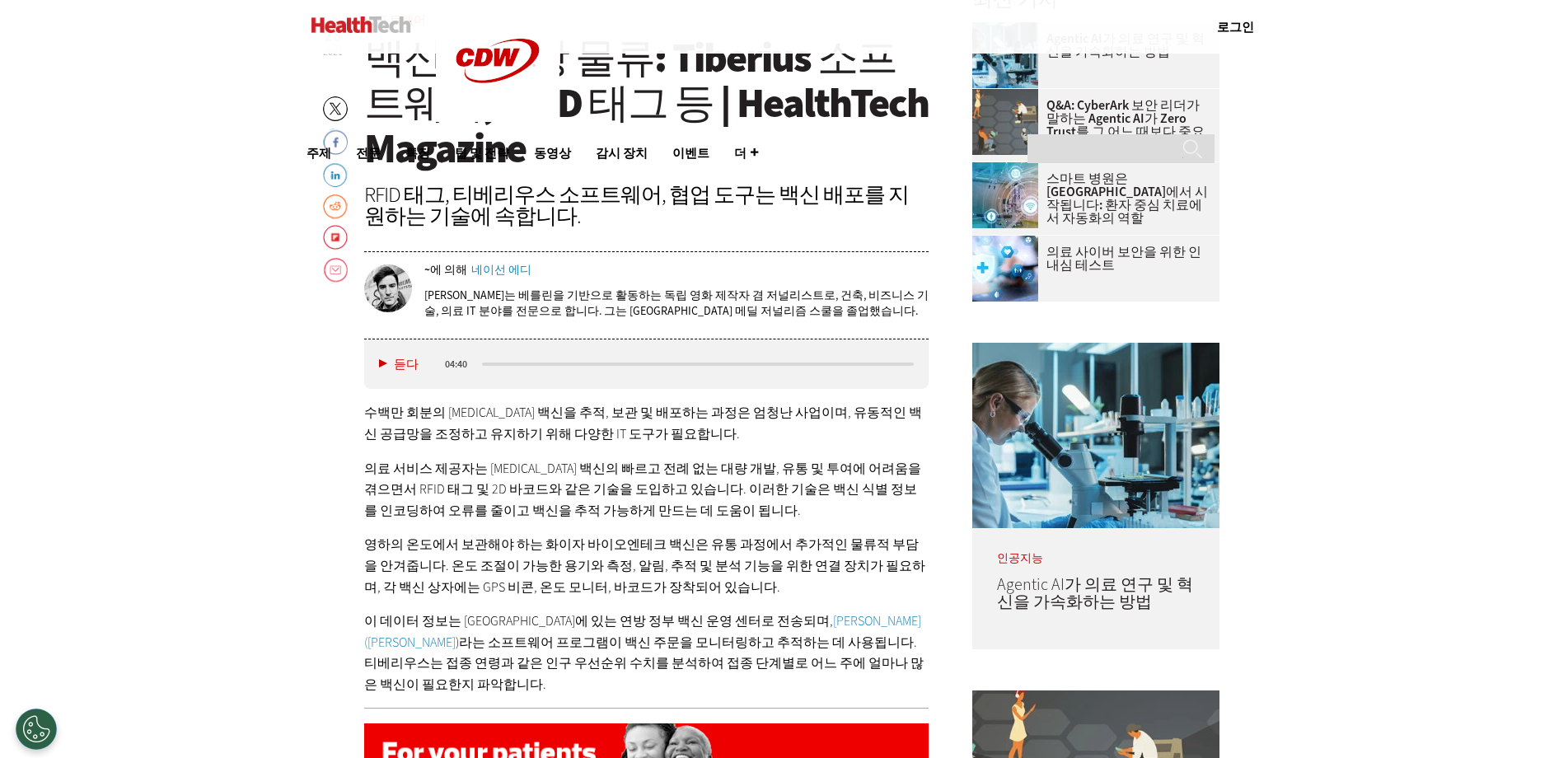
click at [755, 658] on font ")라는 소프트웨어 프로그램이 백신 주문을 모니터링하고 추적하는 데 사용됩니다. 티베리우스는 접종 연령과 같은 인구 우선순위 수치를 분석하여 접…" at bounding box center [643, 663] width 559 height 60
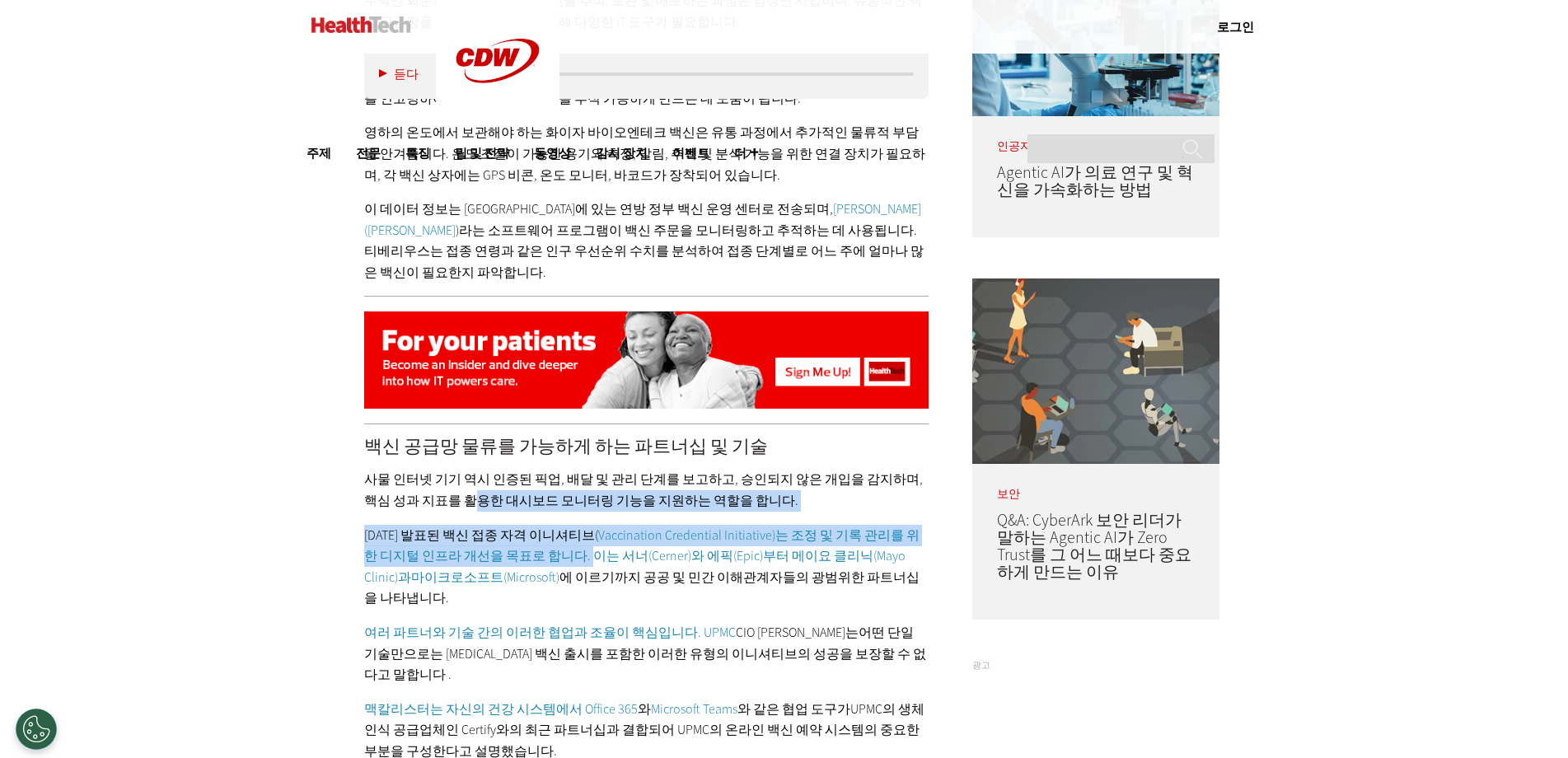
drag, startPoint x: 487, startPoint y: 502, endPoint x: 605, endPoint y: 554, distance: 128.9
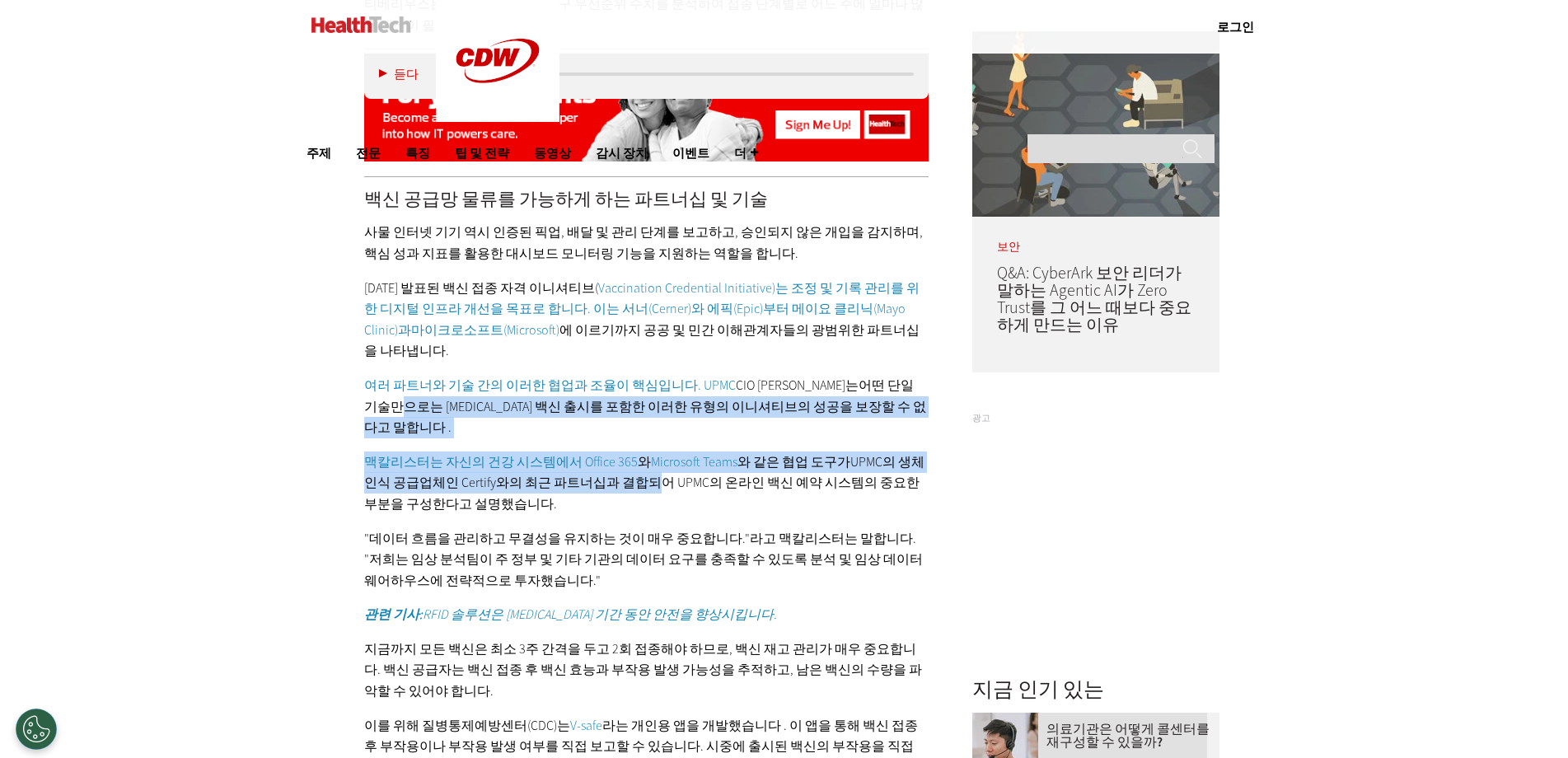
drag, startPoint x: 399, startPoint y: 414, endPoint x: 682, endPoint y: 484, distance: 291.5
click at [682, 484] on div "백신 공급망 물류를 가능하게 하는 파트너십 및 기술 사물 인터넷 기기 역시 인증된 픽업, 배달 및 관리 단계를 보고하고, 승인되지 않은 개입을…" at bounding box center [646, 631] width 565 height 883
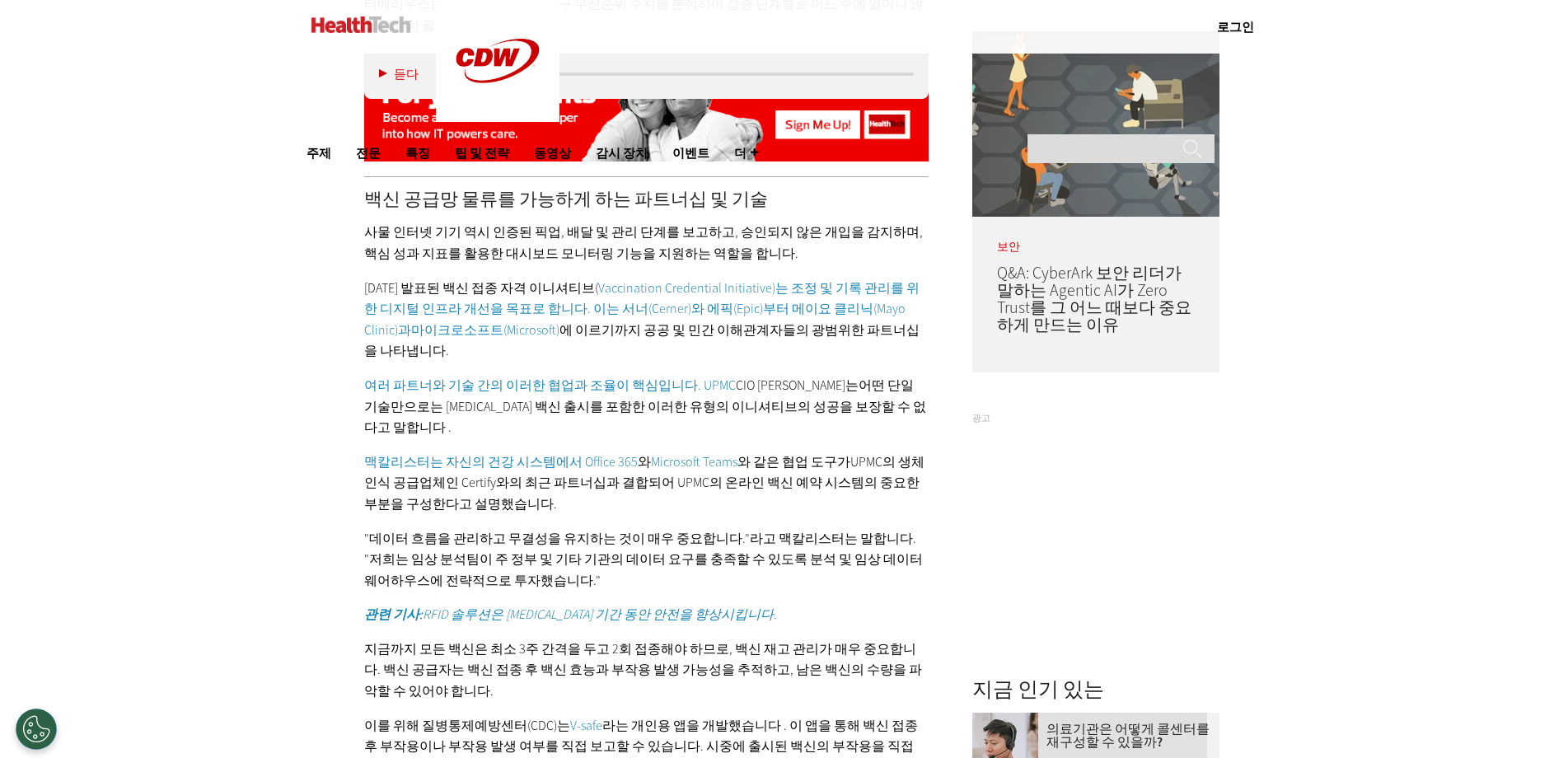
click at [696, 497] on p "맥칼리스터는 자신의 건강 시스템에서 Office 365 와 Microsoft Teams 와 같은 협업 도구가 UPMC의 생체 인식 공급업체인 …" at bounding box center [646, 483] width 565 height 63
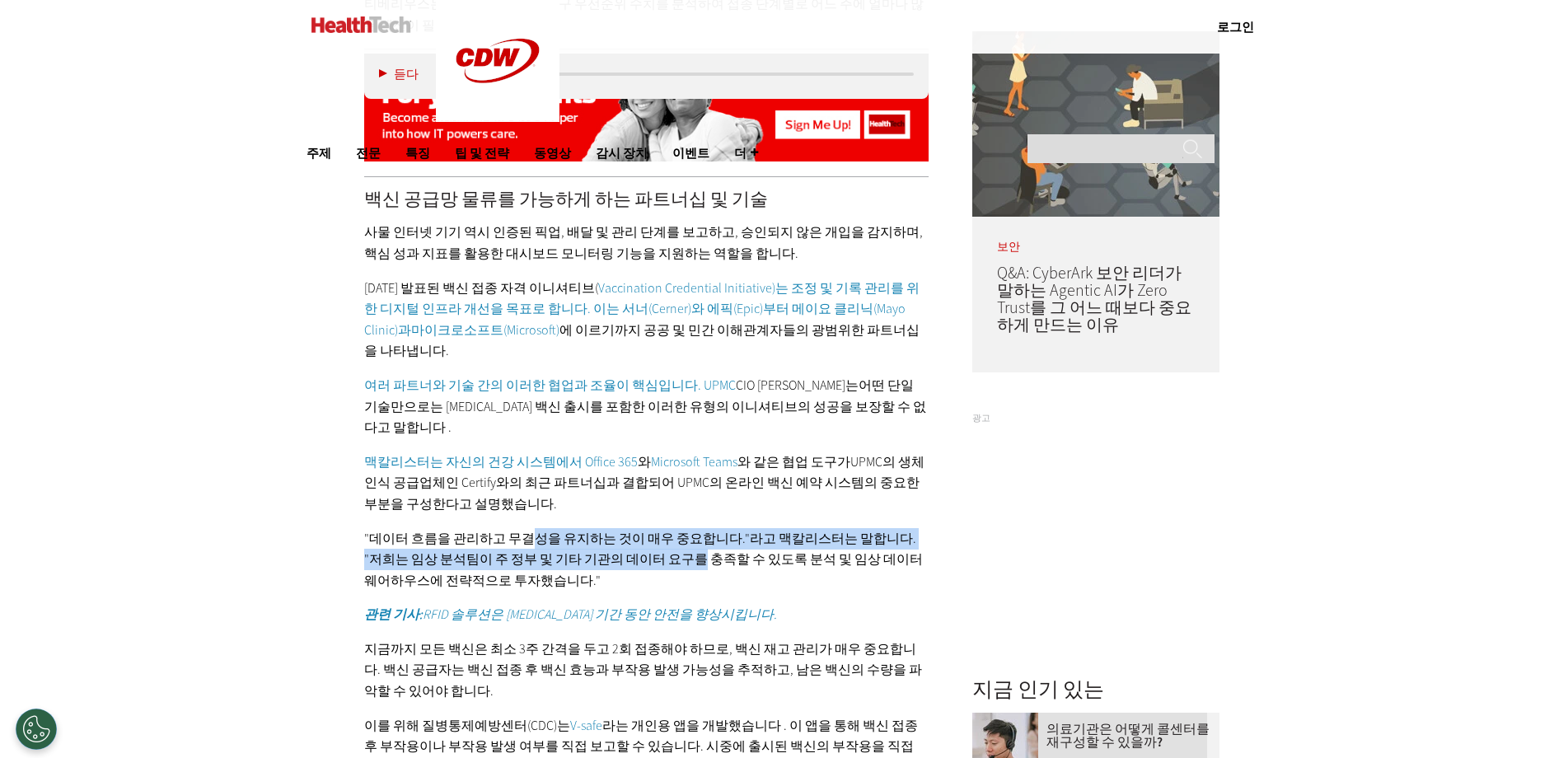
drag, startPoint x: 533, startPoint y: 545, endPoint x: 710, endPoint y: 558, distance: 177.5
click at [709, 557] on font ""데이터 흐름을 관리하고 무결성을 유지하는 것이 매우 중요합니다."라고 맥칼리스터는 말합니다. "저희는 임상 분석팀이 주 정부 및 기타 기관의…" at bounding box center [642, 559] width 558 height 60
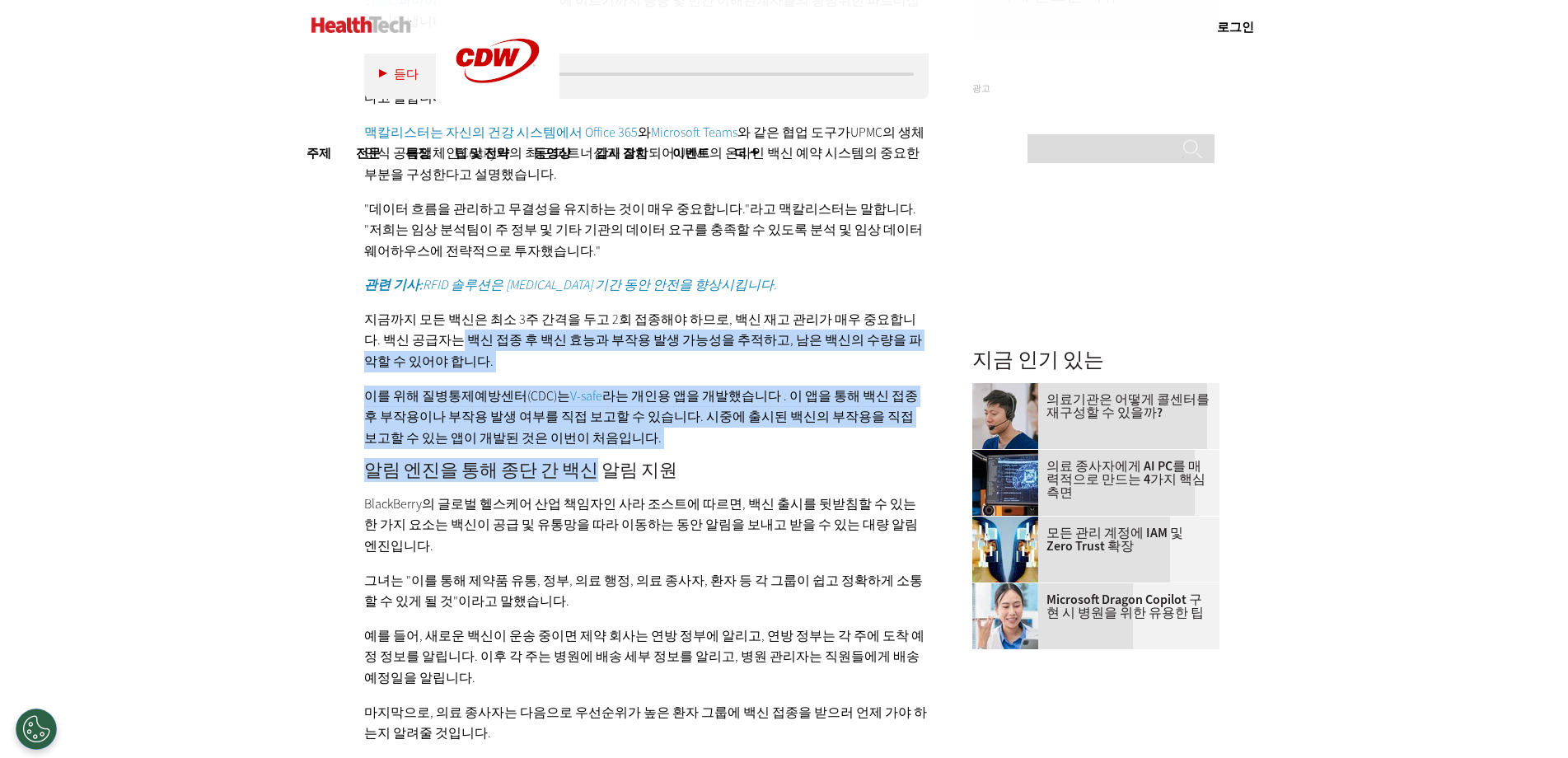
drag, startPoint x: 465, startPoint y: 342, endPoint x: 604, endPoint y: 468, distance: 187.6
click at [604, 468] on div "백신 공급망 물류를 가능하게 하는 파트너십 및 기술 사물 인터넷 기기 역시 인증된 픽업, 배달 및 관리 단계를 보고하고, 승인되지 않은 개입을…" at bounding box center [646, 302] width 565 height 883
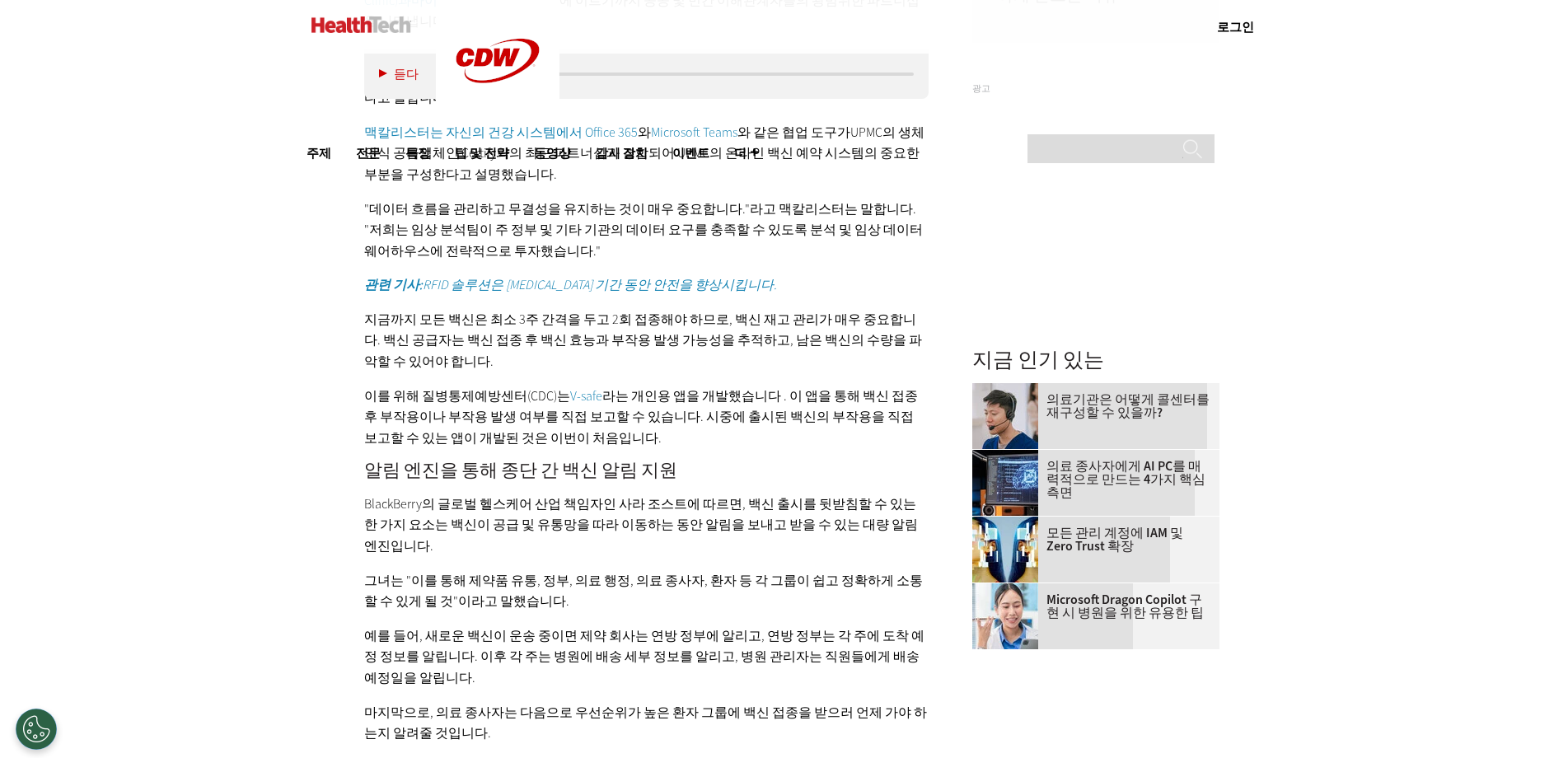
click at [542, 498] on font "BlackBerry의 글로벌 헬스케어 산업 책임자인 사라 조스트에 따르면, 백신 출시를 뒷받침할 수 있는 한 가지 요소는 백신이 공급 및 유통…" at bounding box center [641, 525] width 554 height 60
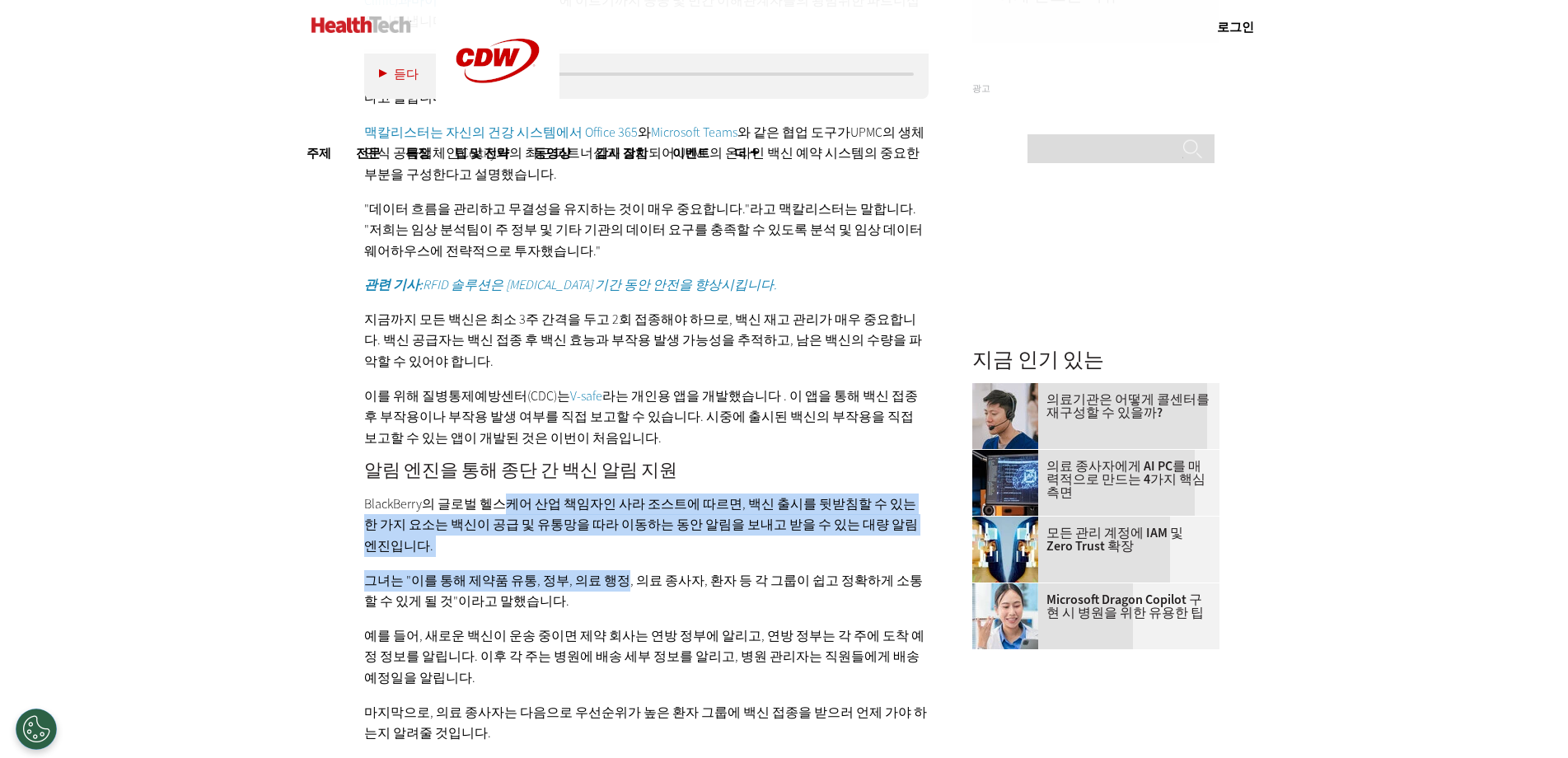
drag, startPoint x: 584, startPoint y: 530, endPoint x: 626, endPoint y: 587, distance: 70.8
click at [624, 585] on div "백신 공급망 물류를 가능하게 하는 파트너십 및 기술 사물 인터넷 기기 역시 인증된 픽업, 배달 및 관리 단계를 보고하고, 승인되지 않은 개입을…" at bounding box center [646, 302] width 565 height 883
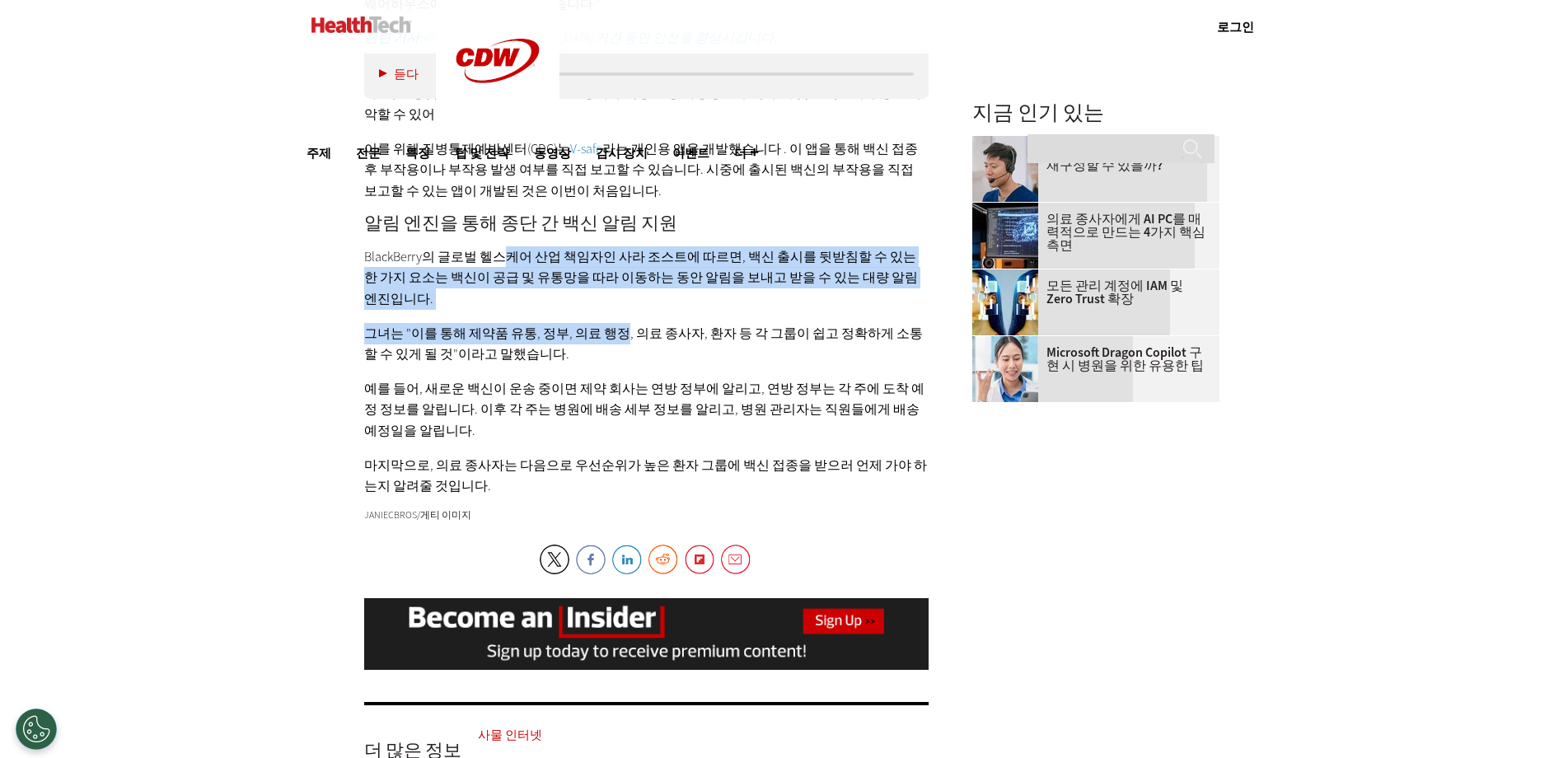
scroll to position [2307, 0]
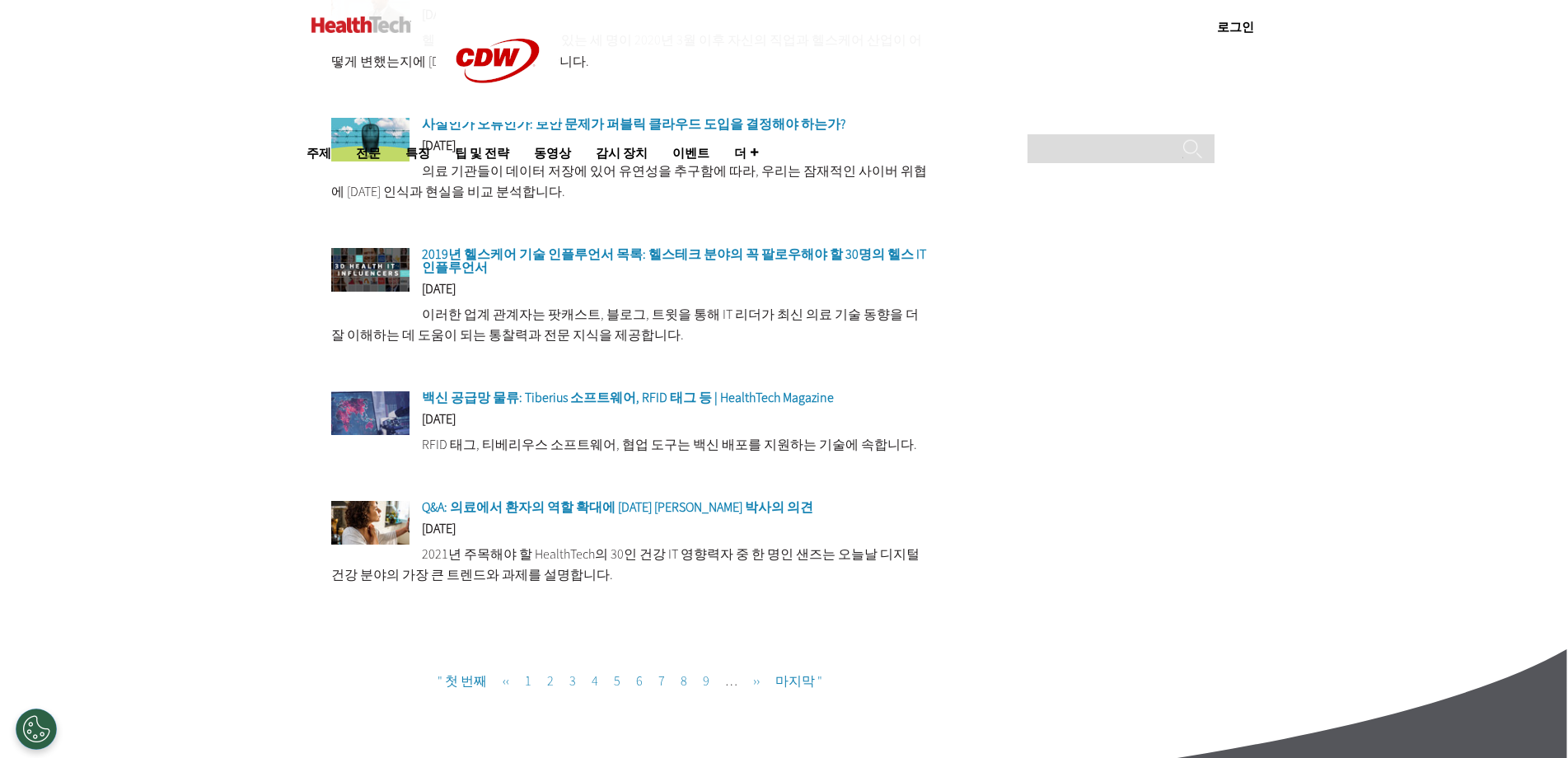
drag, startPoint x: 0, startPoint y: 0, endPoint x: 811, endPoint y: 628, distance: 1025.7
click at [546, 666] on li "현재 페이지 2" at bounding box center [550, 672] width 20 height 48
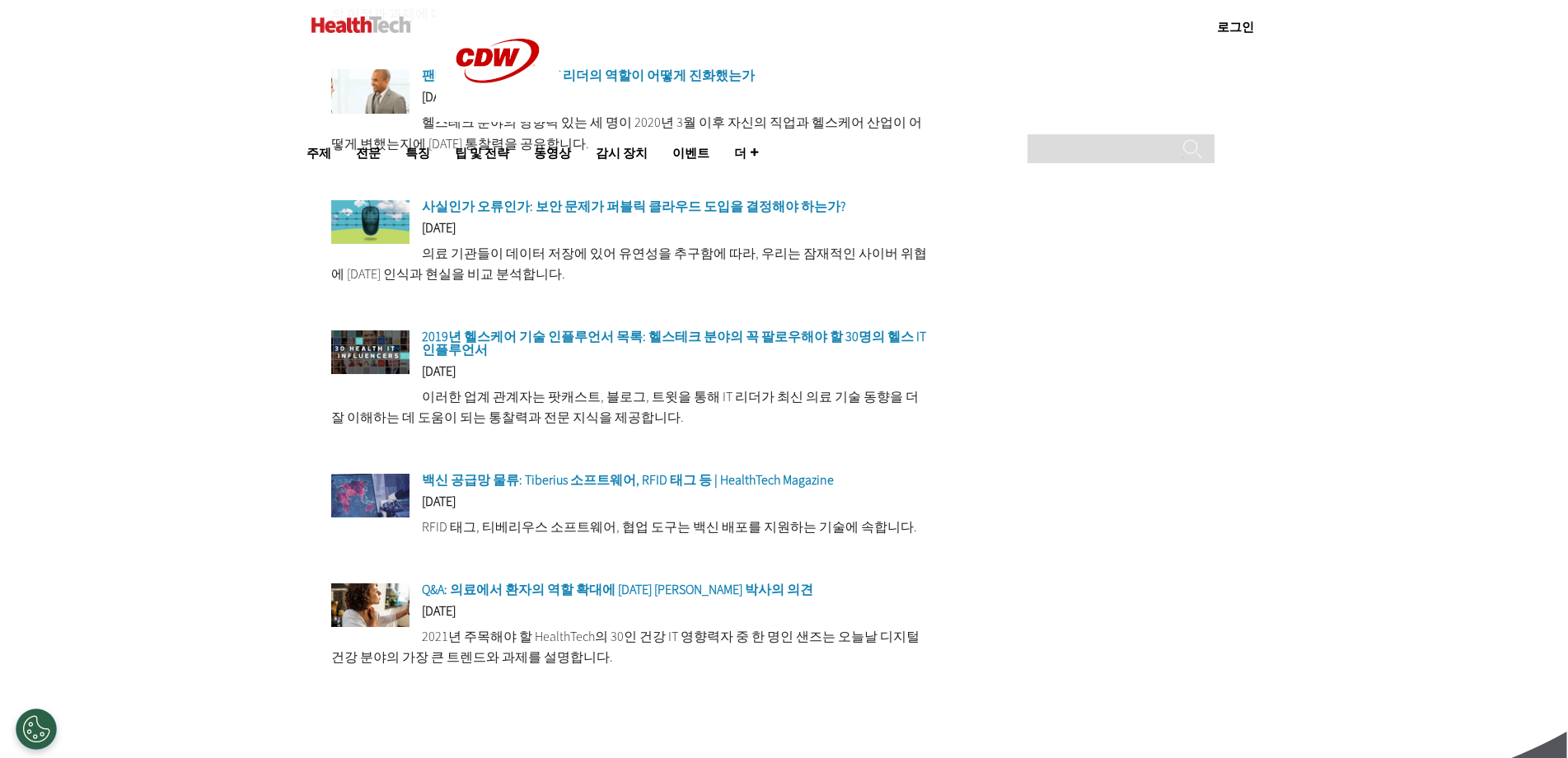
click at [708, 198] on font "사실인가 오류인가: 보안 문제가 퍼블릭 클라우드 도입을 결정해야 하는가?" at bounding box center [633, 206] width 423 height 17
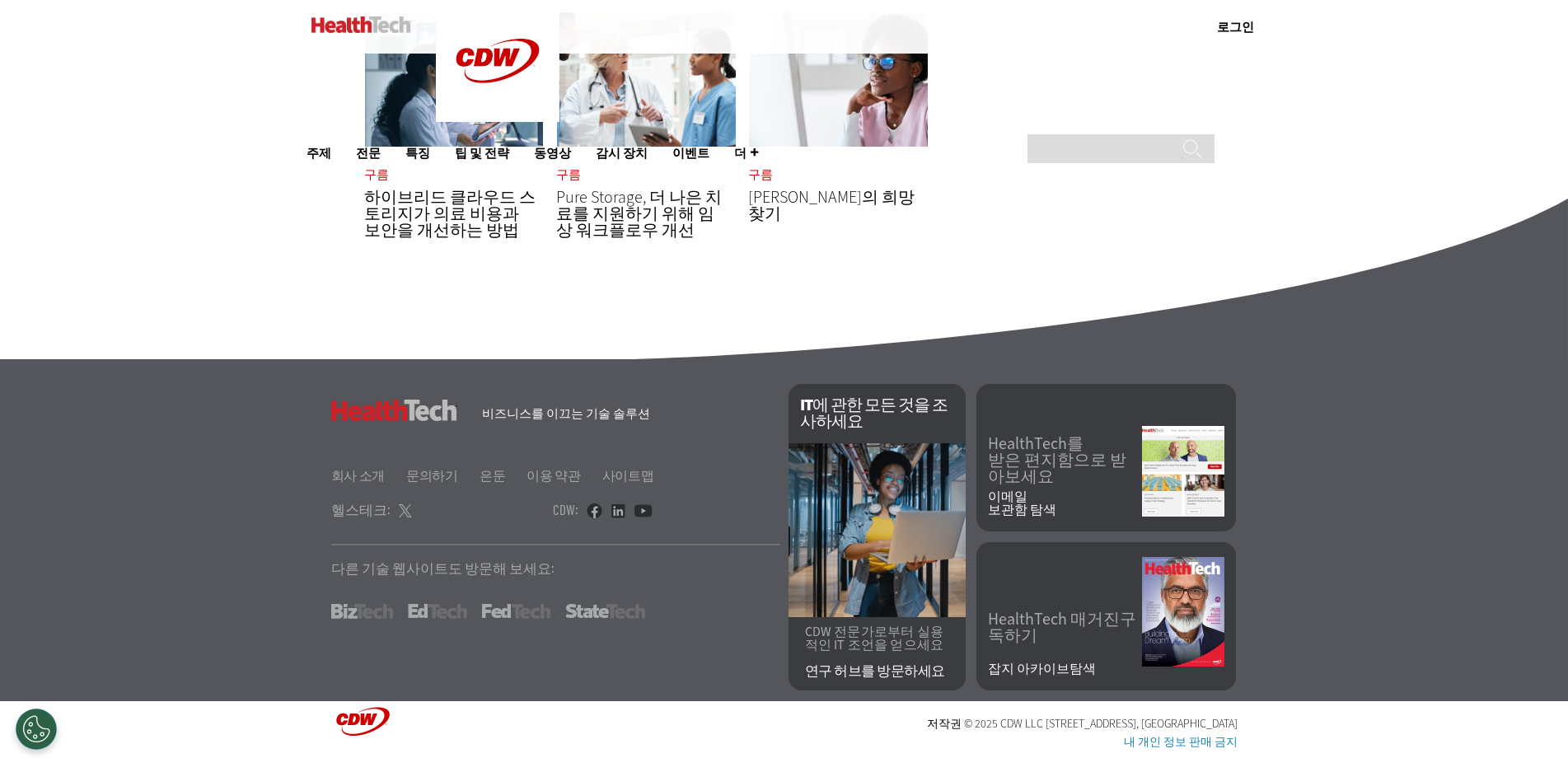
scroll to position [578, 0]
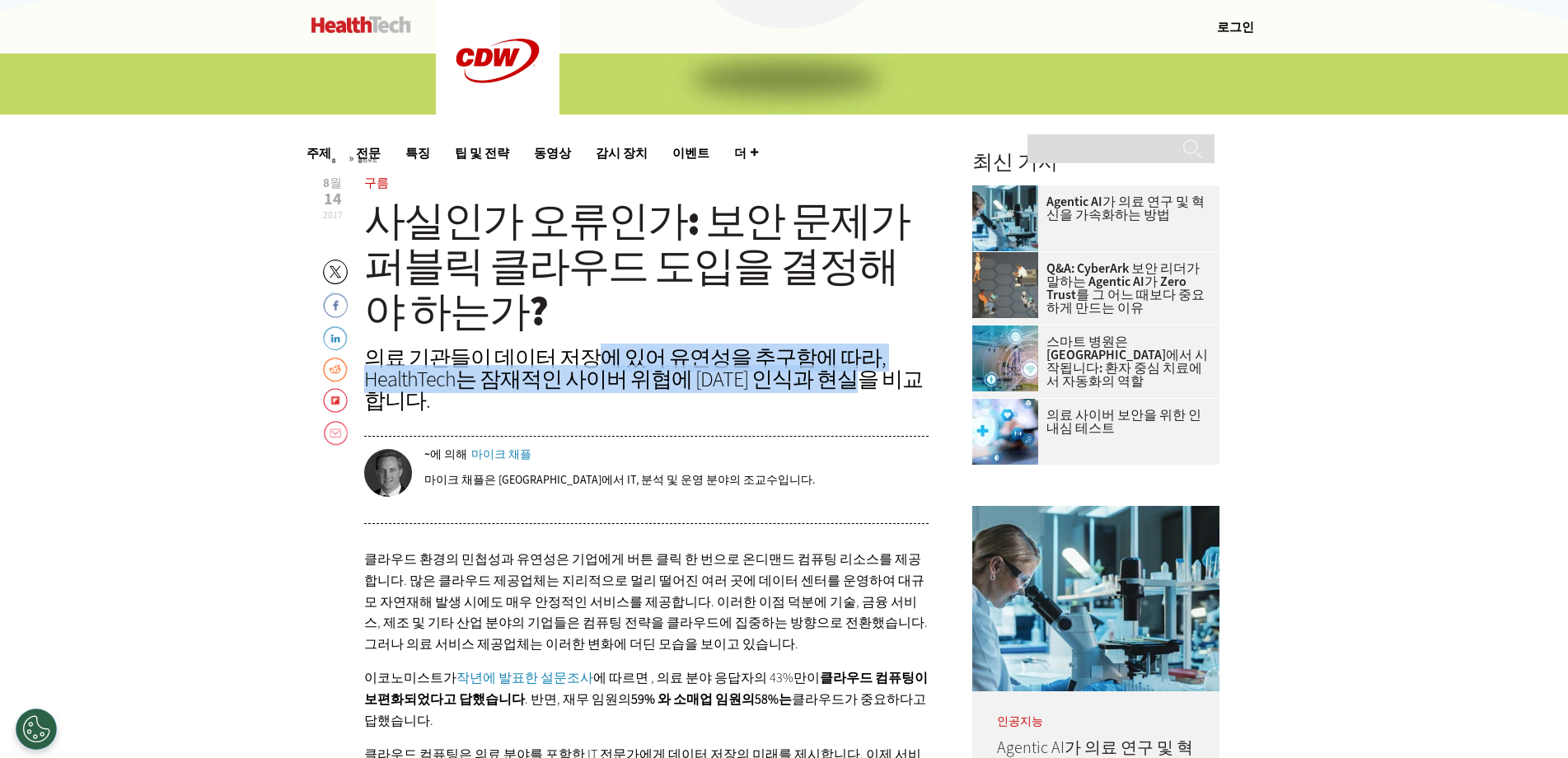
drag, startPoint x: 608, startPoint y: 358, endPoint x: 879, endPoint y: 401, distance: 274.4
click at [922, 384] on div "의료 기관들이 데이터 저장에 있어 유연성을 추구함에 따라, HealthTech는 잠재적인 사이버 위협에 [DATE] 인식과 현실을 비교합니다." at bounding box center [646, 378] width 565 height 64
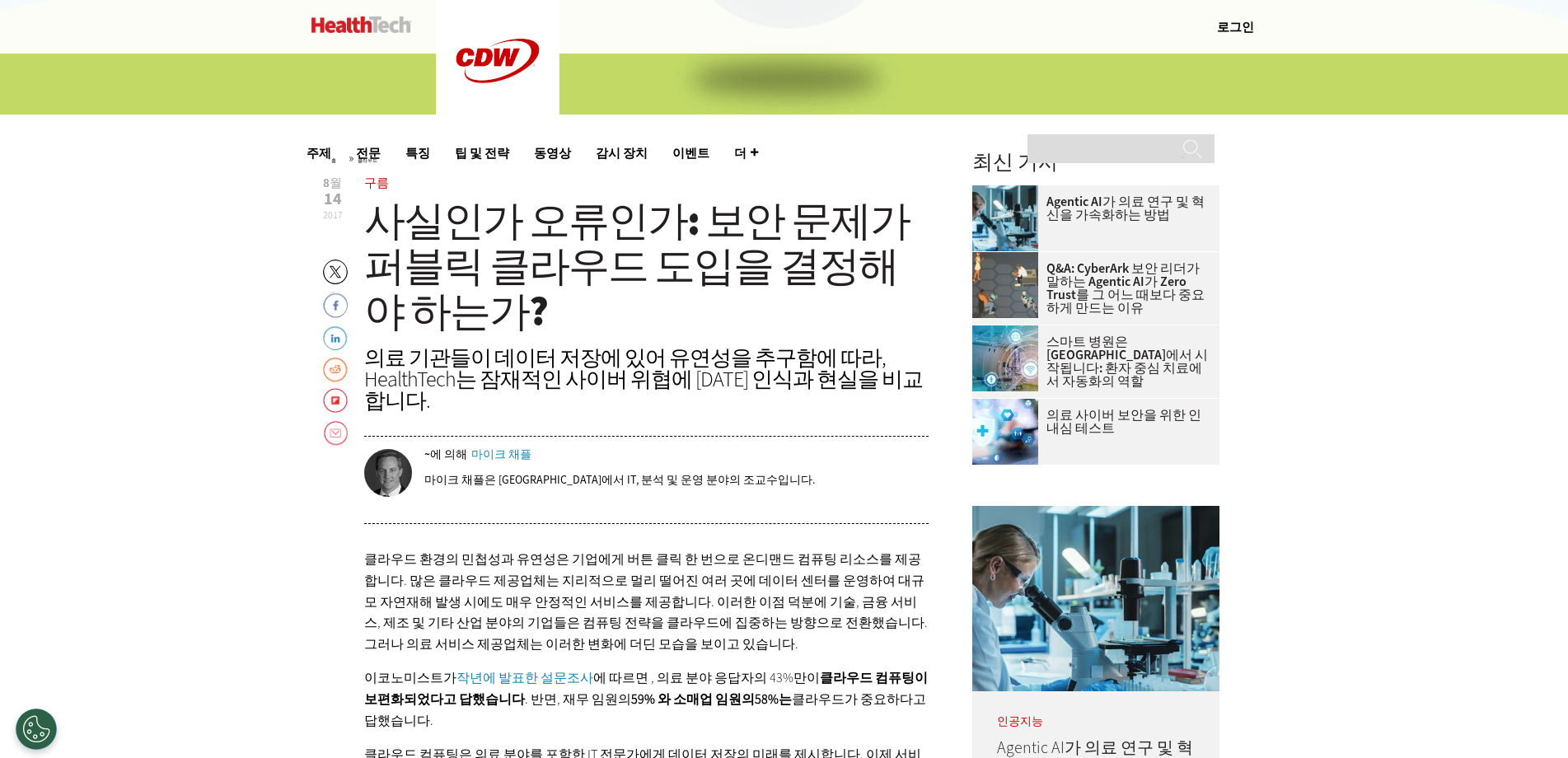
click at [794, 410] on div "의료 기관들이 데이터 저장에 있어 유연성을 추구함에 따라, HealthTech는 잠재적인 사이버 위협에 [DATE] 인식과 현실을 비교합니다." at bounding box center [646, 378] width 565 height 64
drag, startPoint x: 717, startPoint y: 411, endPoint x: 609, endPoint y: 374, distance: 114.2
click at [609, 374] on font "의료 기관들이 데이터 저장에 있어 유연성을 추구함에 따라, HealthTech는 잠재적인 사이버 위협에 [DATE] 인식과 현실을 비교합니다." at bounding box center [642, 379] width 558 height 71
